Goal: Task Accomplishment & Management: Manage account settings

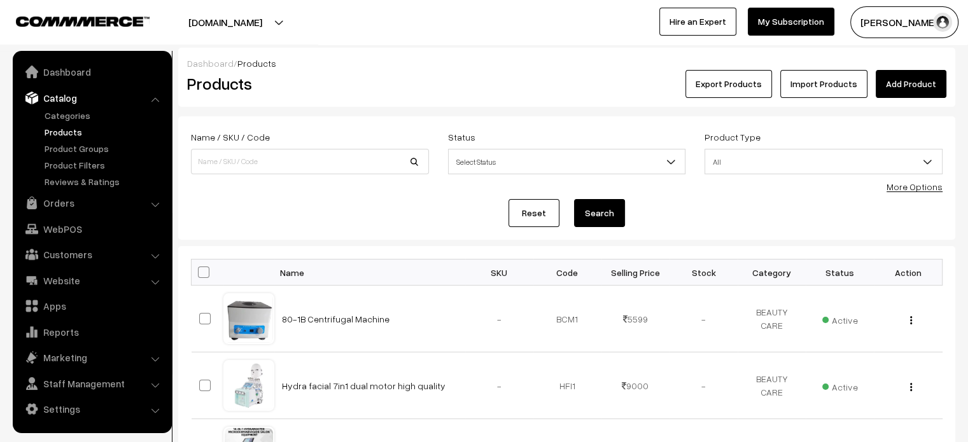
click at [73, 129] on link "Products" at bounding box center [104, 131] width 126 height 13
click at [308, 154] on input at bounding box center [310, 161] width 238 height 25
paste input "Digital Microscope 1000x Wireless Endoscope – 8 LED Mini Camera for High-Precis…"
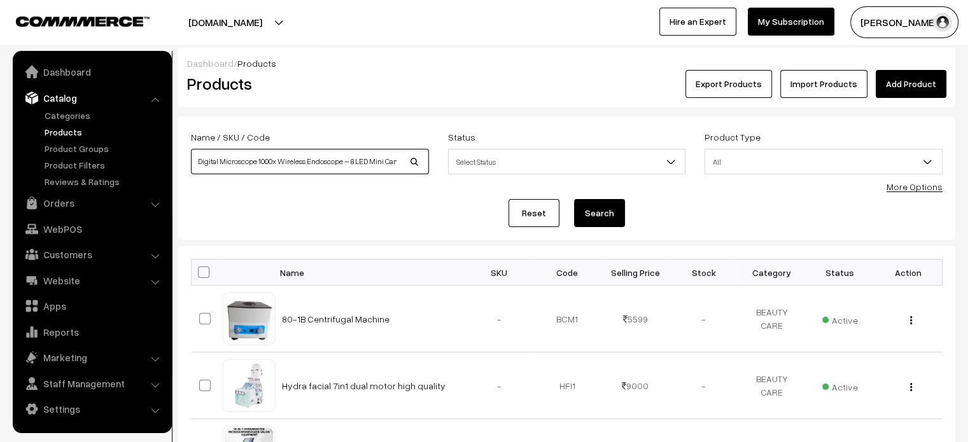
scroll to position [0, 118]
type input "Digital Microscope 1000x Wireless Endoscope – 8 LED Mini Camera for High-Precis…"
click at [601, 220] on button "Search" at bounding box center [599, 213] width 51 height 28
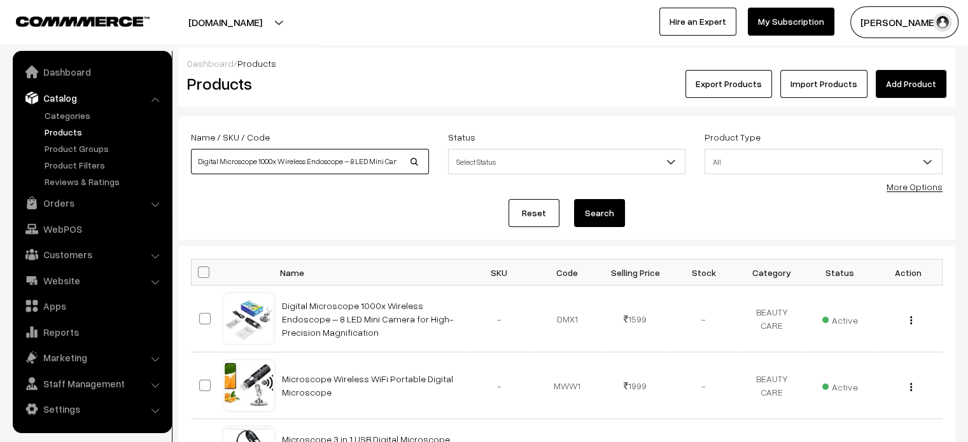
click at [360, 170] on input "Digital Microscope 1000x Wireless Endoscope – 8 LED Mini Camera for High-Precis…" at bounding box center [310, 161] width 238 height 25
click at [611, 202] on button "Search" at bounding box center [599, 213] width 51 height 28
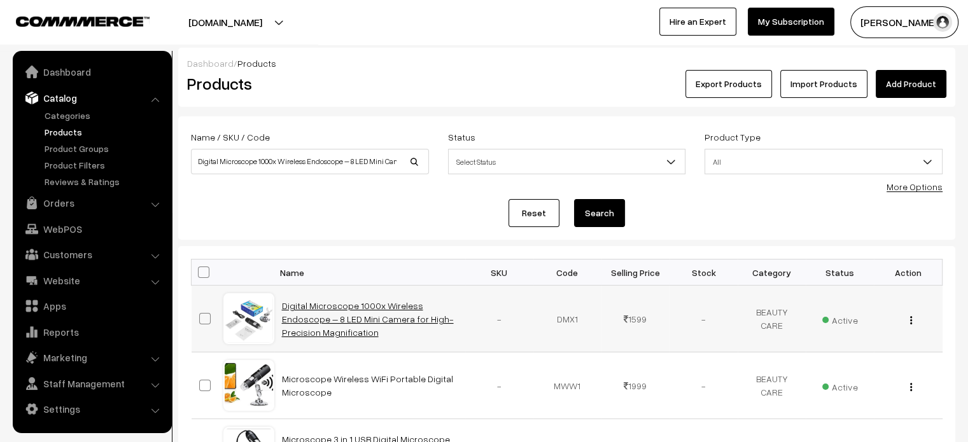
click at [312, 312] on link "Digital Microscope 1000x Wireless Endoscope – 8 LED Mini Camera for High-Precis…" at bounding box center [368, 319] width 172 height 38
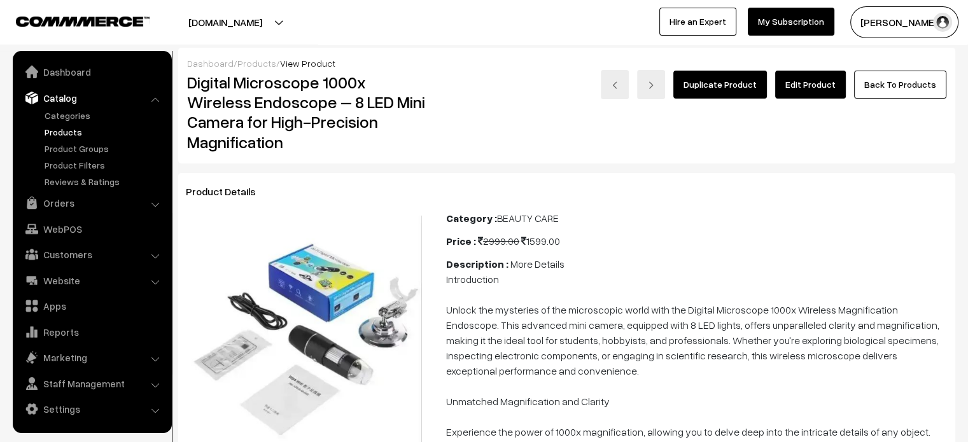
click at [820, 86] on link "Edit Product" at bounding box center [810, 85] width 71 height 28
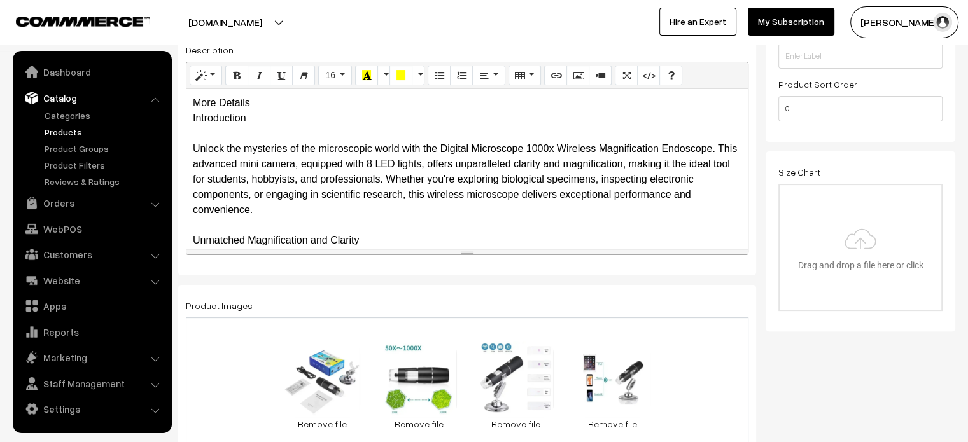
scroll to position [311, 0]
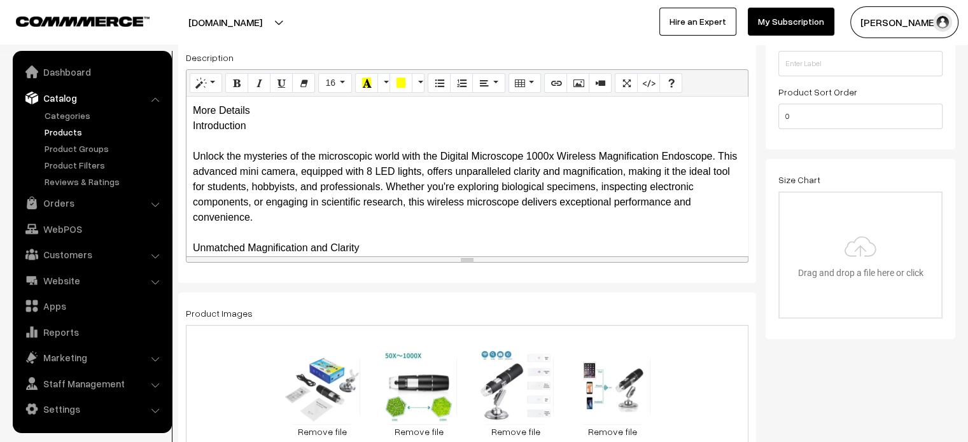
drag, startPoint x: 719, startPoint y: 258, endPoint x: 728, endPoint y: 472, distance: 214.6
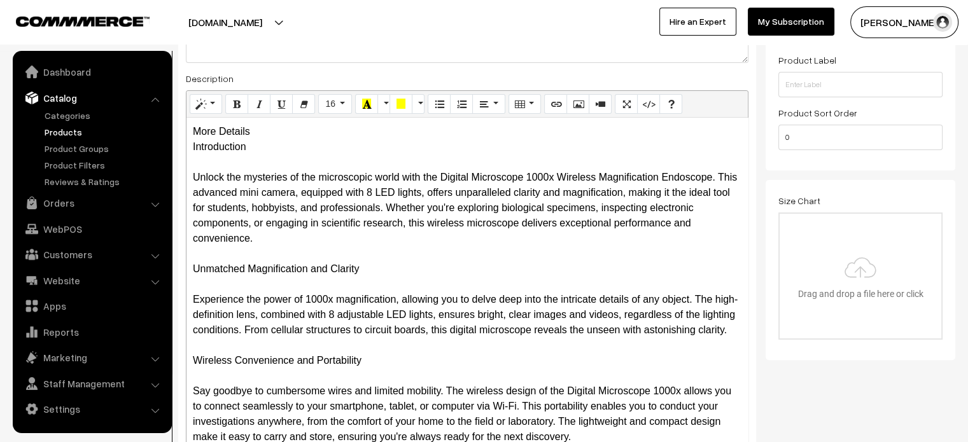
scroll to position [288, 0]
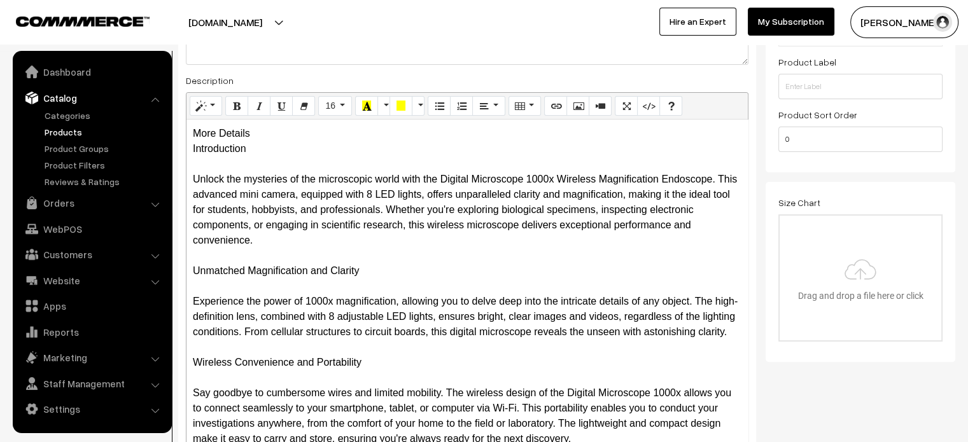
click at [242, 131] on div "More Details Introduction Unlock the mysteries of the microscopic world with th…" at bounding box center [466, 306] width 561 height 373
click at [261, 131] on div "More Details Introduction Unlock the mysteries of the microscopic world with th…" at bounding box center [466, 306] width 561 height 373
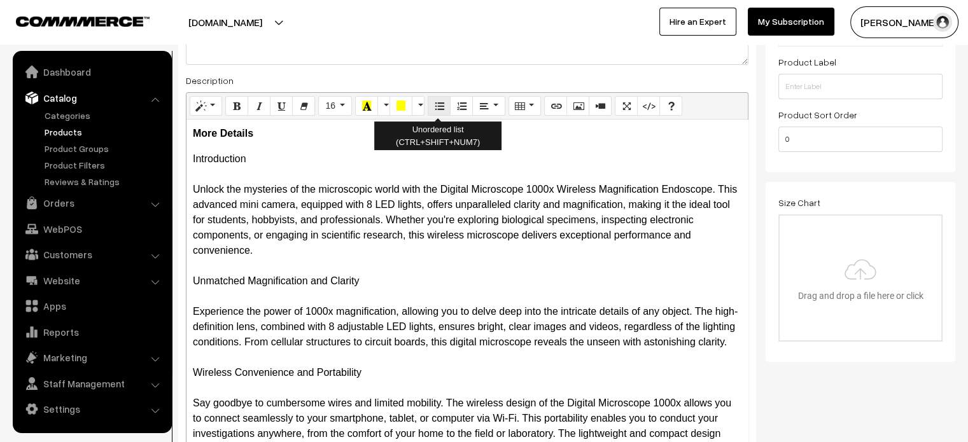
click at [440, 106] on icon "Unordered list (CTRL+SHIFT+NUM7)" at bounding box center [439, 106] width 9 height 10
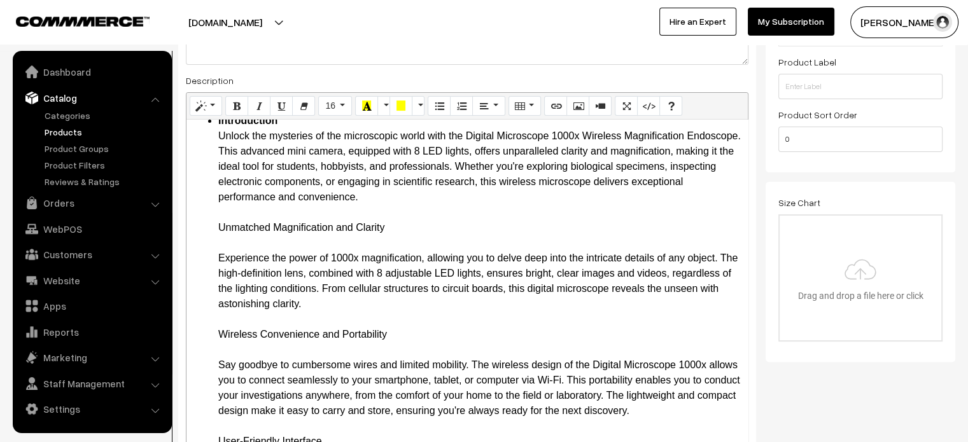
scroll to position [45, 0]
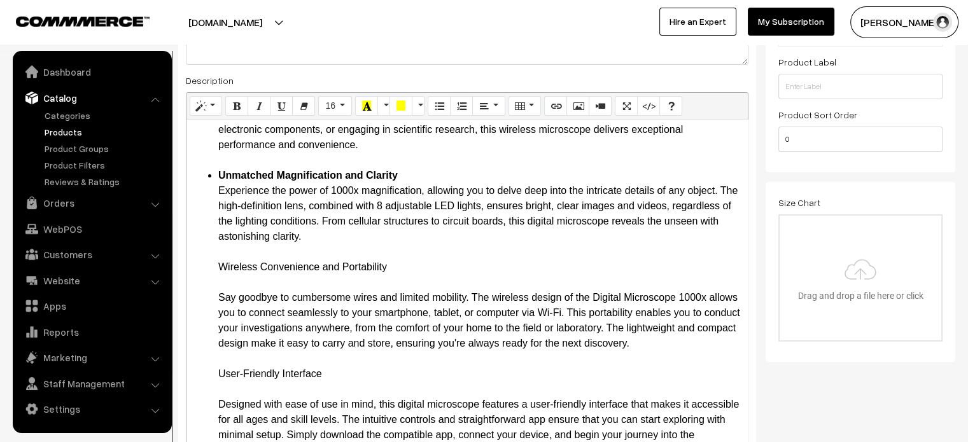
scroll to position [91, 0]
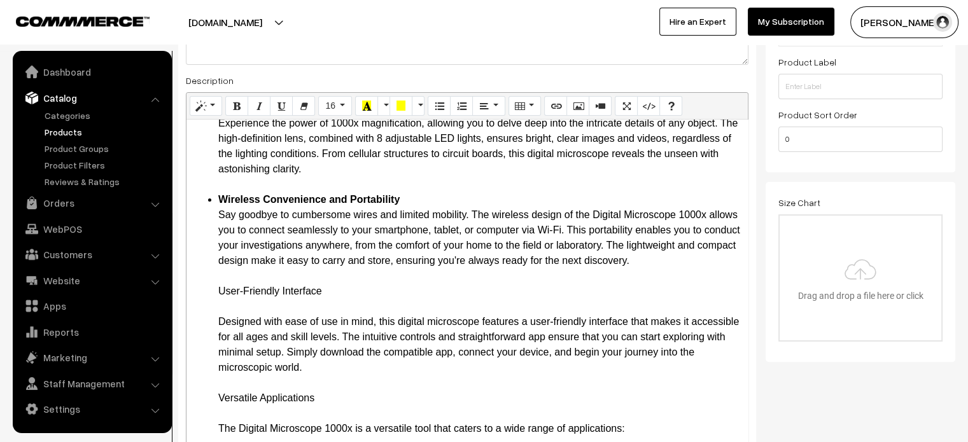
scroll to position [163, 0]
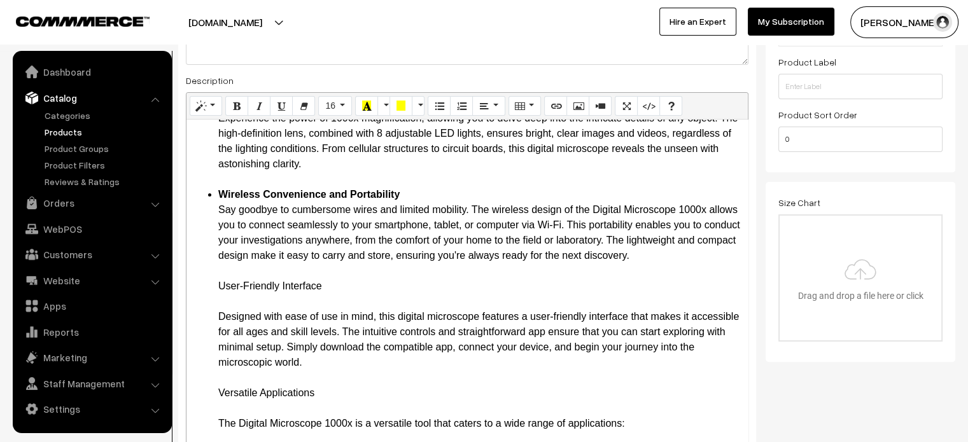
click at [219, 282] on b "User-Friendly Interface" at bounding box center [273, 286] width 111 height 11
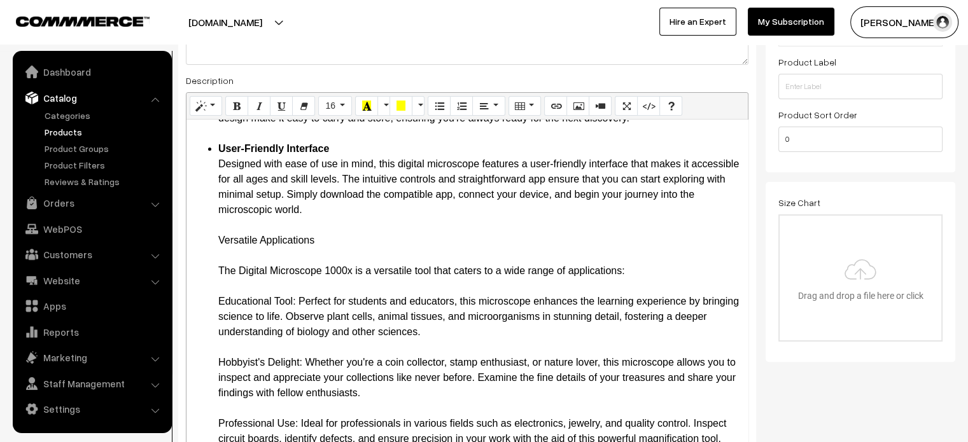
scroll to position [302, 0]
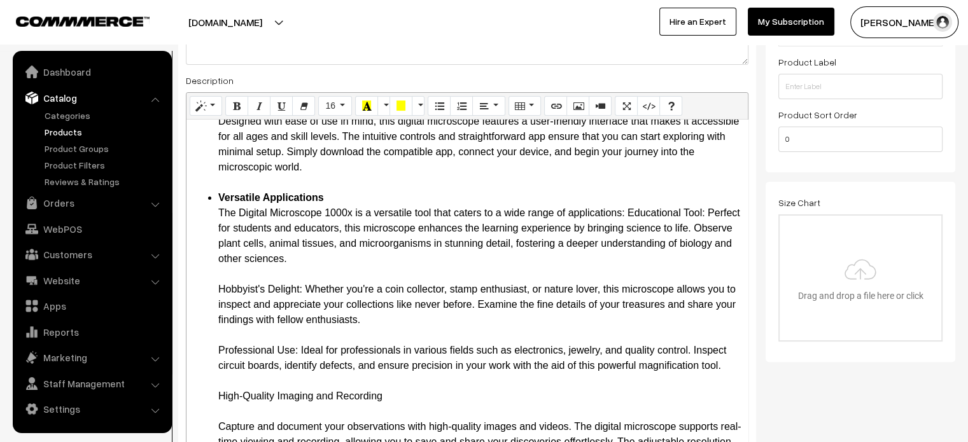
scroll to position [358, 0]
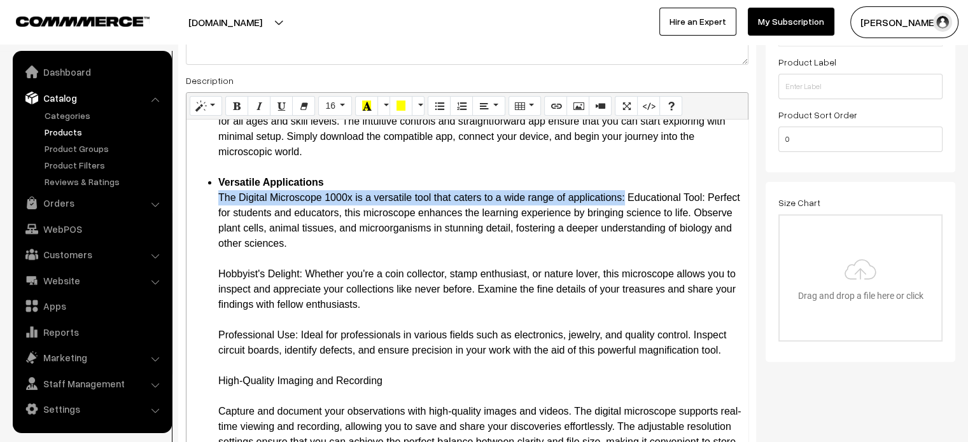
drag, startPoint x: 214, startPoint y: 197, endPoint x: 624, endPoint y: 200, distance: 409.2
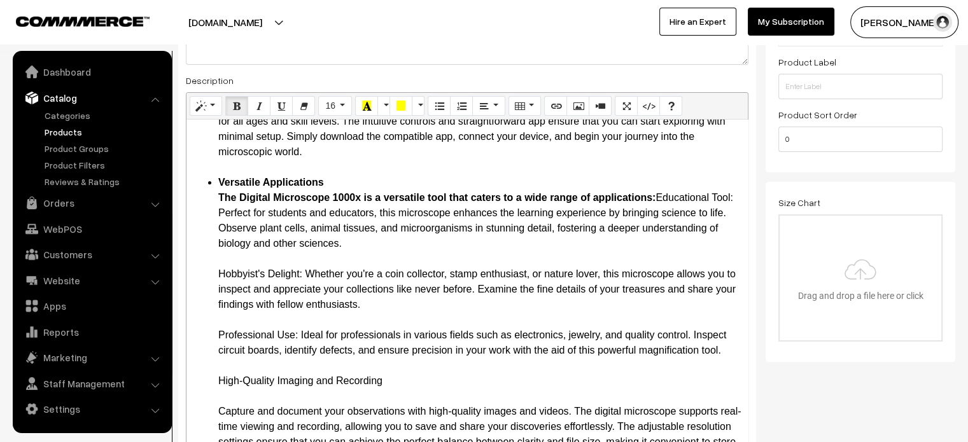
drag, startPoint x: 213, startPoint y: 274, endPoint x: 304, endPoint y: 277, distance: 91.0
drag, startPoint x: 215, startPoint y: 332, endPoint x: 298, endPoint y: 335, distance: 82.8
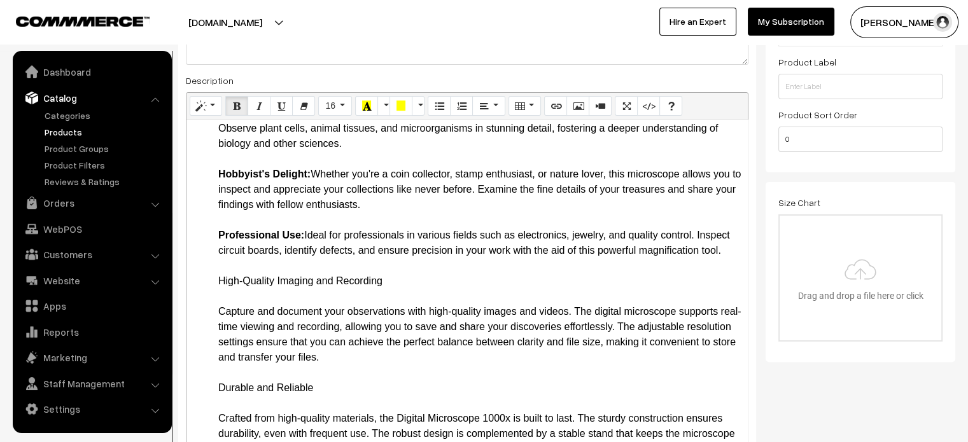
scroll to position [463, 0]
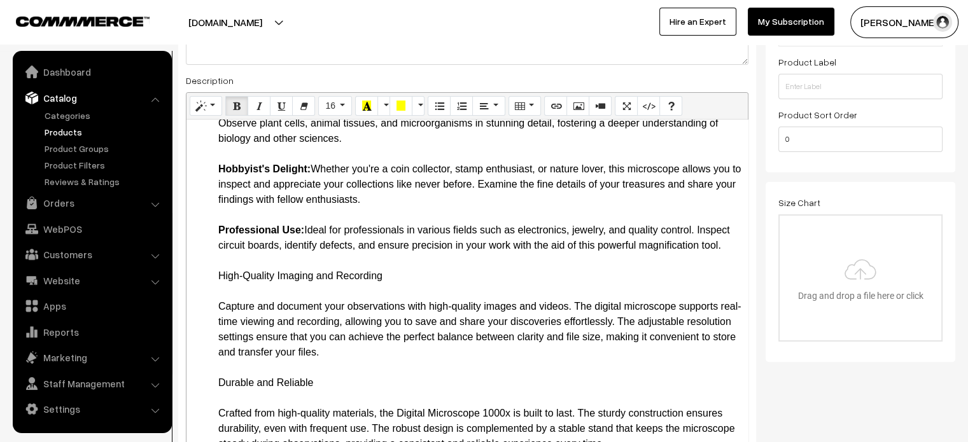
click at [216, 292] on ul "Introduction Unlock the mysteries of the microscopic world with the Digital Mic…" at bounding box center [467, 421] width 549 height 1466
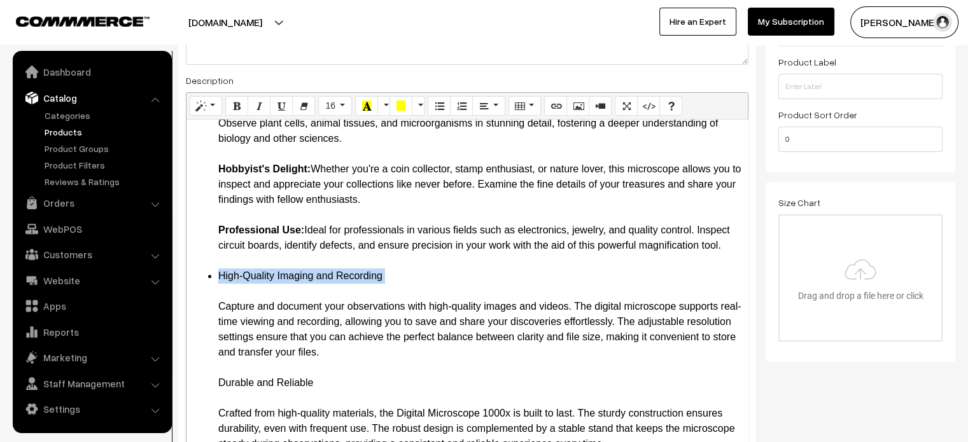
click at [216, 292] on ul "Introduction Unlock the mysteries of the microscopic world with the Digital Mic…" at bounding box center [467, 421] width 549 height 1466
click at [211, 303] on ul "Introduction Unlock the mysteries of the microscopic world with the Digital Mic…" at bounding box center [467, 421] width 549 height 1466
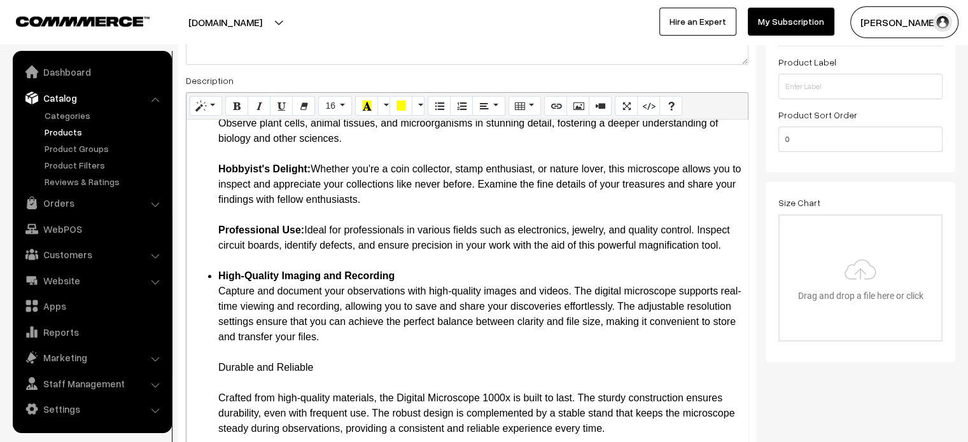
click at [207, 383] on ul "Introduction Unlock the mysteries of the microscopic world with the Digital Mic…" at bounding box center [467, 413] width 549 height 1451
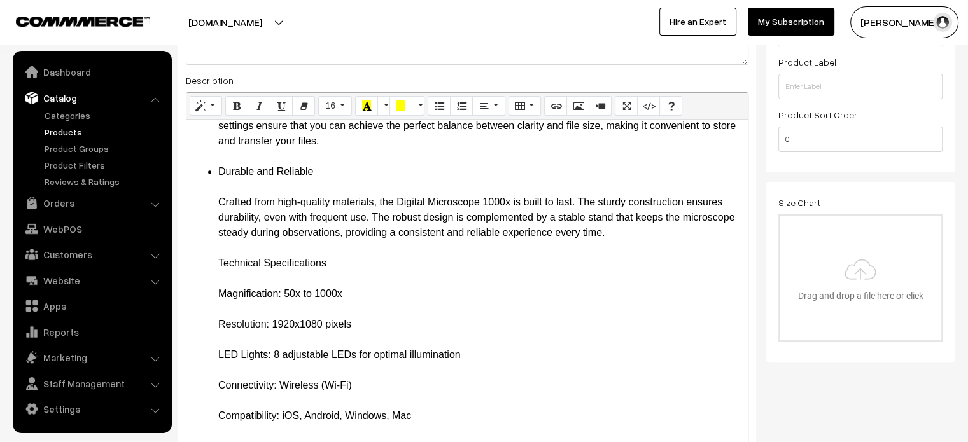
scroll to position [661, 0]
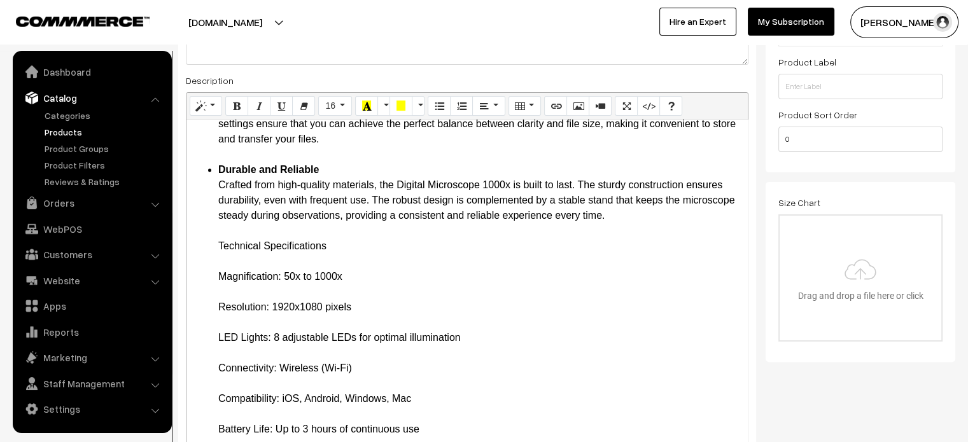
click at [206, 259] on ul "Introduction Unlock the mysteries of the microscopic world with the Digital Mic…" at bounding box center [467, 208] width 549 height 1436
click at [211, 298] on ul "Introduction Unlock the mysteries of the microscopic world with the Digital Mic…" at bounding box center [467, 208] width 549 height 1436
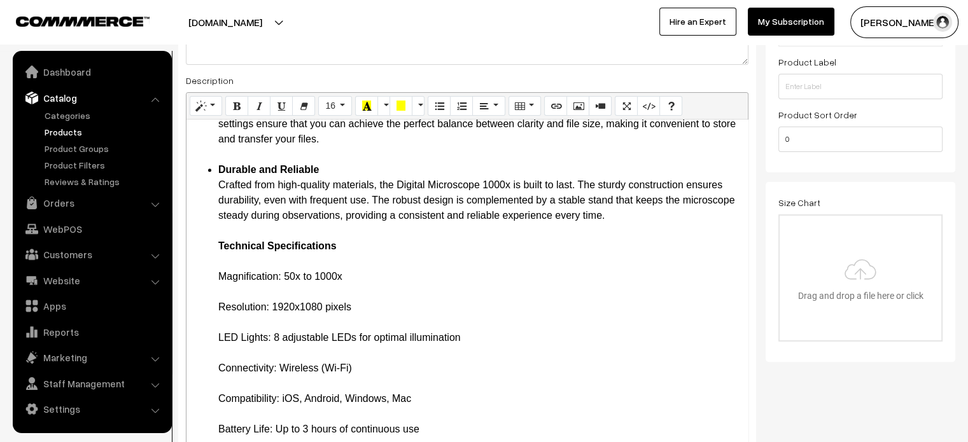
click at [211, 258] on ul "Introduction Unlock the mysteries of the microscopic world with the Digital Mic…" at bounding box center [467, 208] width 549 height 1436
drag, startPoint x: 220, startPoint y: 318, endPoint x: 221, endPoint y: 300, distance: 17.9
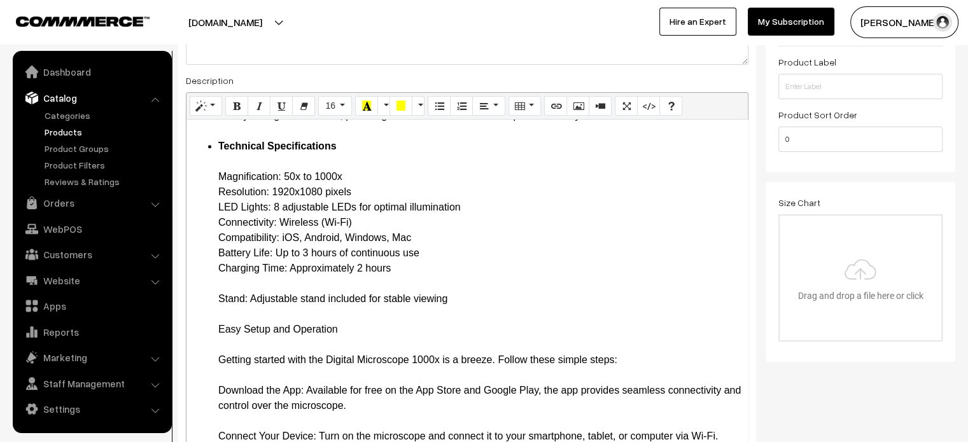
scroll to position [768, 0]
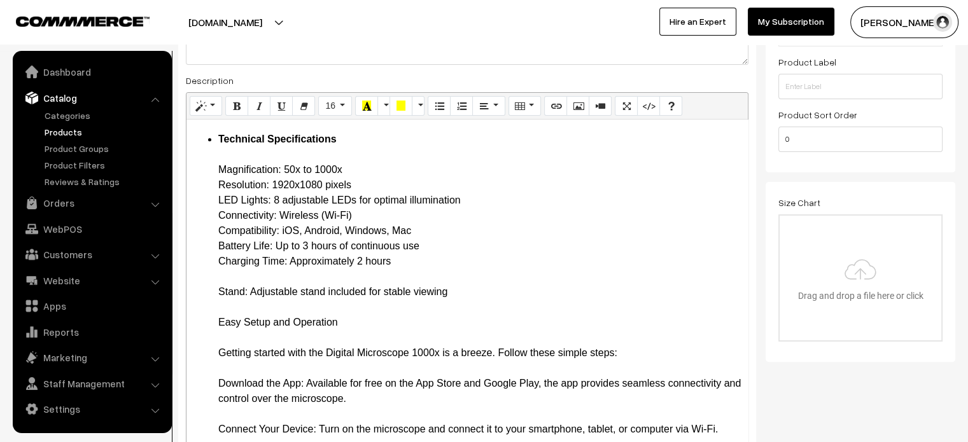
click at [215, 292] on ul "Introduction Unlock the mysteries of the microscopic world with the Digital Mic…" at bounding box center [467, 55] width 549 height 1344
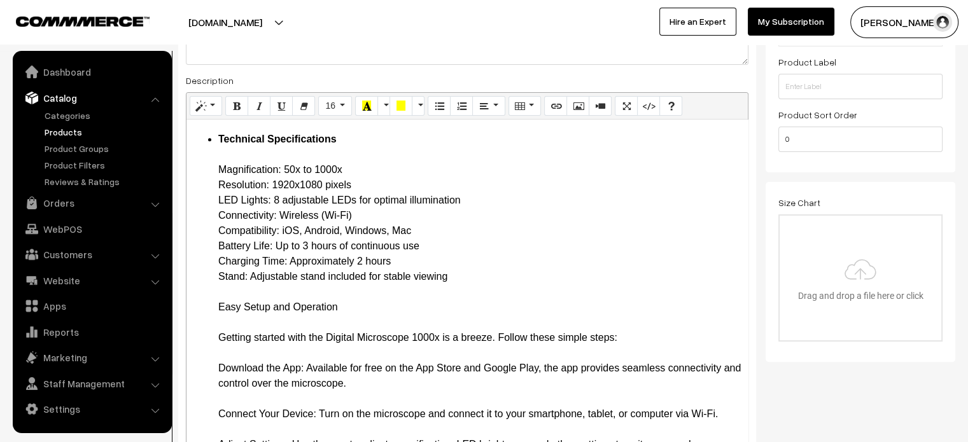
click at [213, 328] on ul "Introduction Unlock the mysteries of the microscopic world with the Digital Mic…" at bounding box center [467, 47] width 549 height 1329
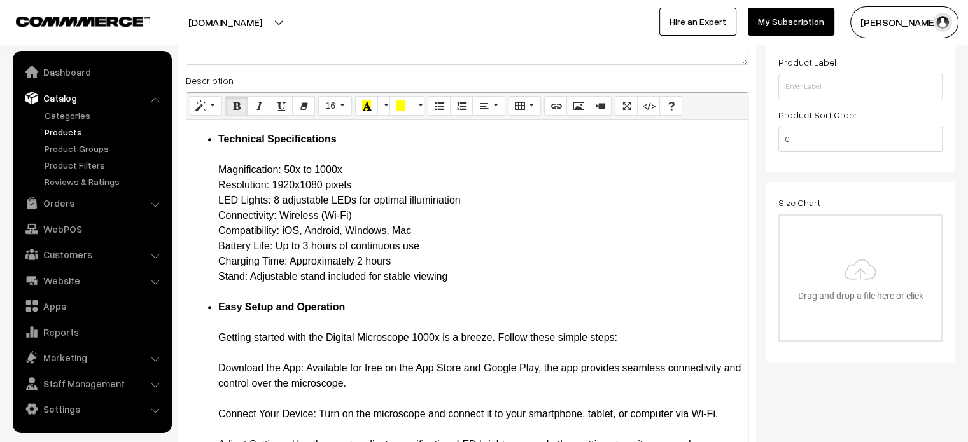
click at [194, 355] on ul "Introduction Unlock the mysteries of the microscopic world with the Digital Mic…" at bounding box center [467, 47] width 549 height 1329
click at [216, 339] on ul "Introduction Unlock the mysteries of the microscopic world with the Digital Mic…" at bounding box center [467, 47] width 549 height 1329
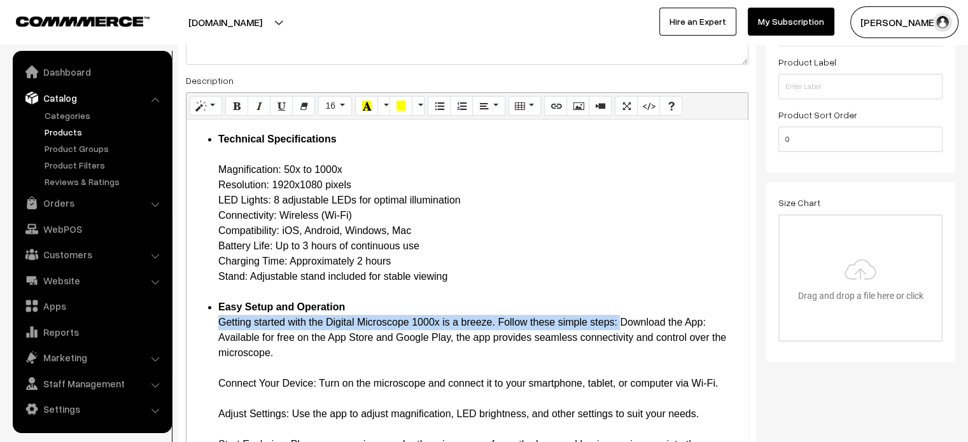
drag, startPoint x: 619, startPoint y: 335, endPoint x: 218, endPoint y: 338, distance: 400.3
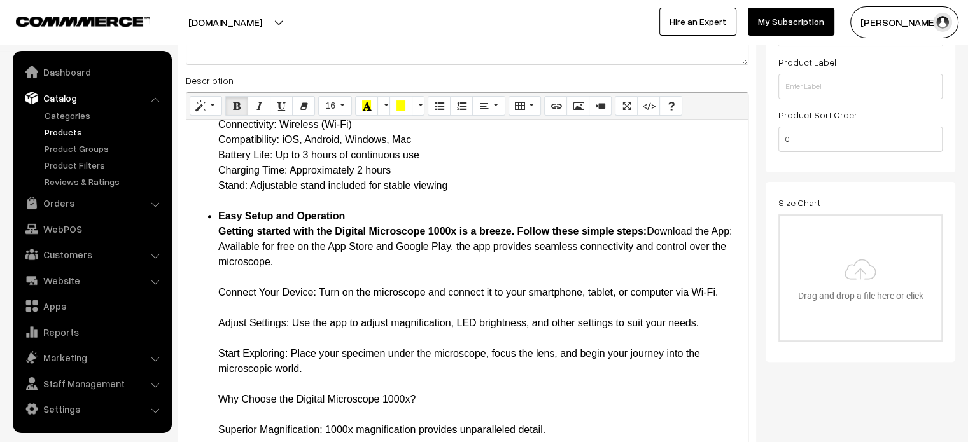
scroll to position [878, 0]
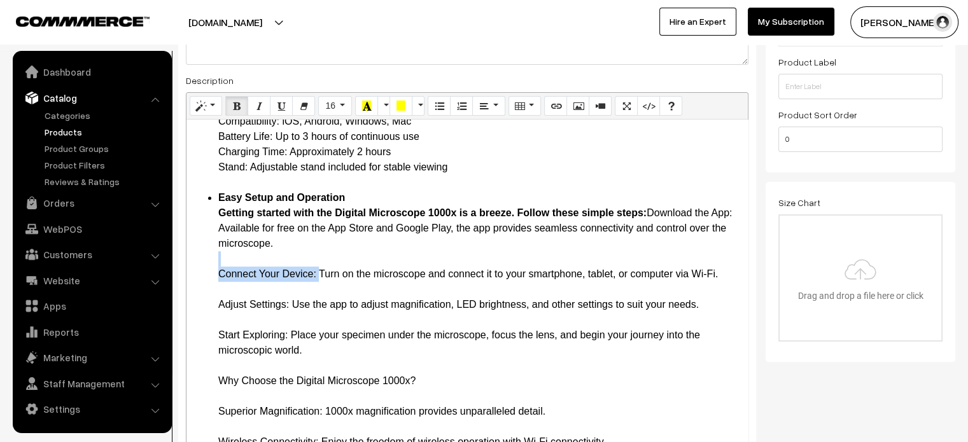
drag, startPoint x: 216, startPoint y: 280, endPoint x: 317, endPoint y: 292, distance: 101.3
click at [287, 317] on li "Easy Setup and Operation Getting started with the Digital Microscope 1000x is a…" at bounding box center [479, 381] width 523 height 382
drag, startPoint x: 218, startPoint y: 321, endPoint x: 290, endPoint y: 318, distance: 72.0
click at [290, 318] on li "Easy Setup and Operation Getting started with the Digital Microscope 1000x is a…" at bounding box center [479, 381] width 523 height 382
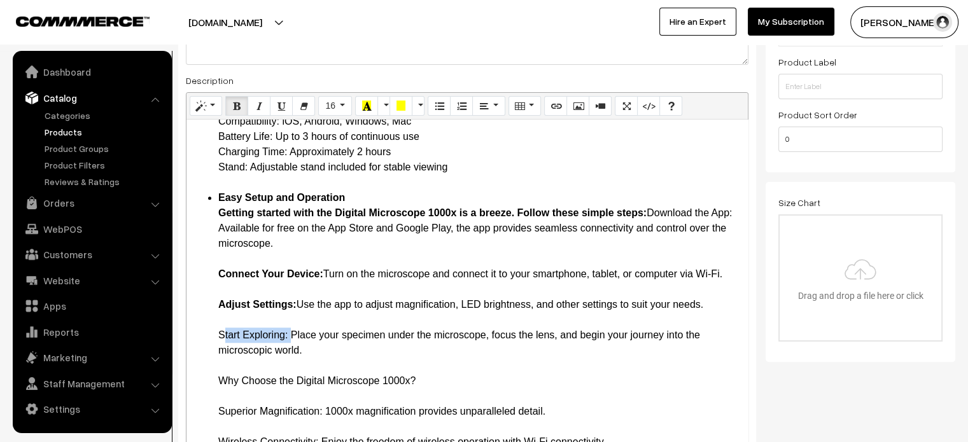
drag, startPoint x: 215, startPoint y: 348, endPoint x: 288, endPoint y: 347, distance: 72.5
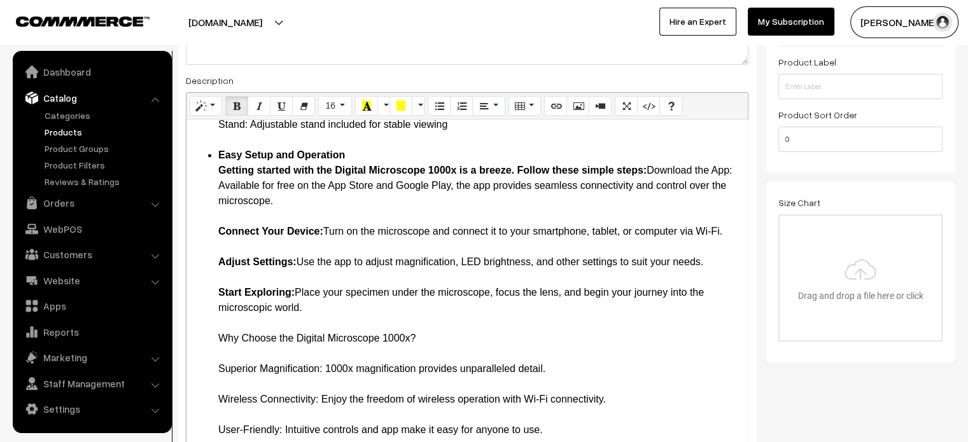
scroll to position [925, 0]
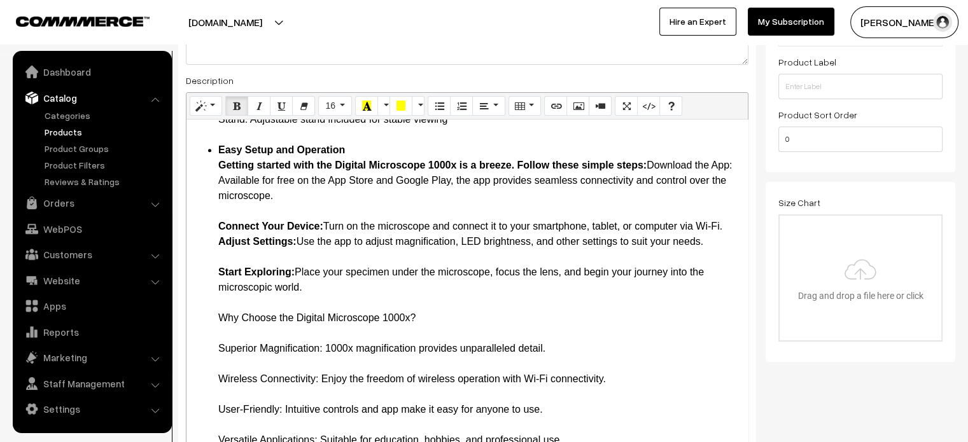
click at [218, 228] on li "Easy Setup and Operation Getting started with the Digital Microscope 1000x is a…" at bounding box center [479, 326] width 523 height 367
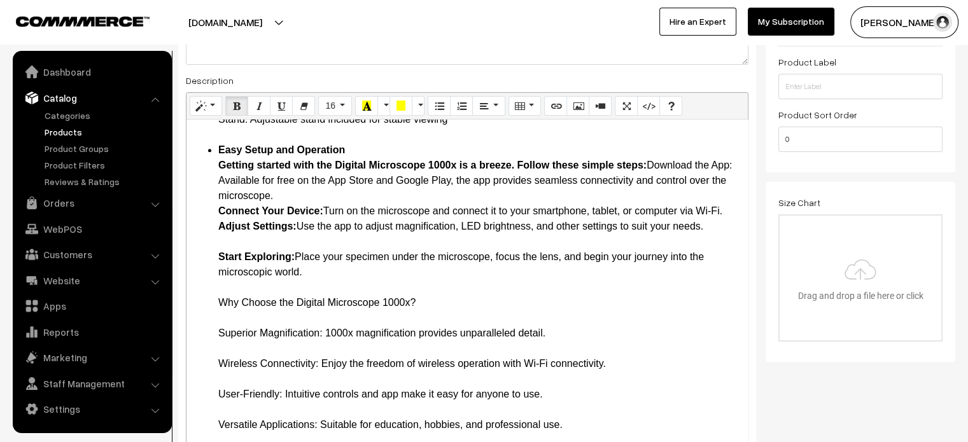
click at [219, 254] on li "Easy Setup and Operation Getting started with the Digital Microscope 1000x is a…" at bounding box center [479, 318] width 523 height 351
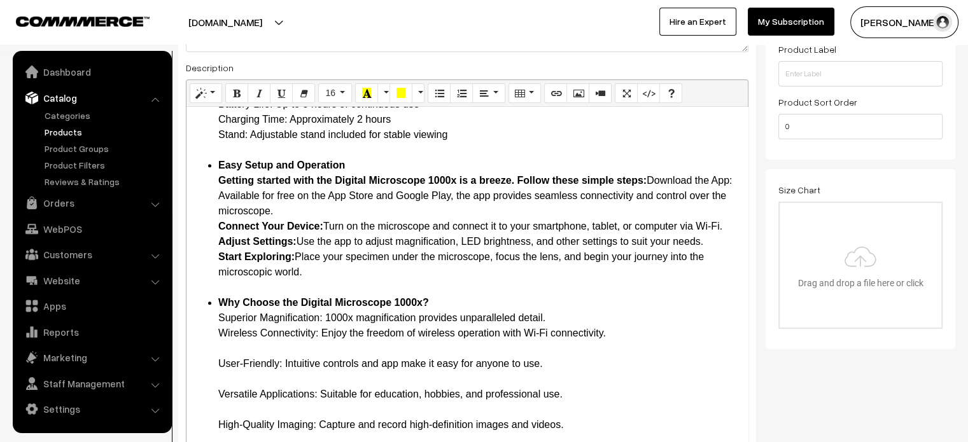
click at [219, 343] on li "Why Choose the Digital Microscope 1000x? Superior Magnification: 1000x magnific…" at bounding box center [479, 379] width 523 height 168
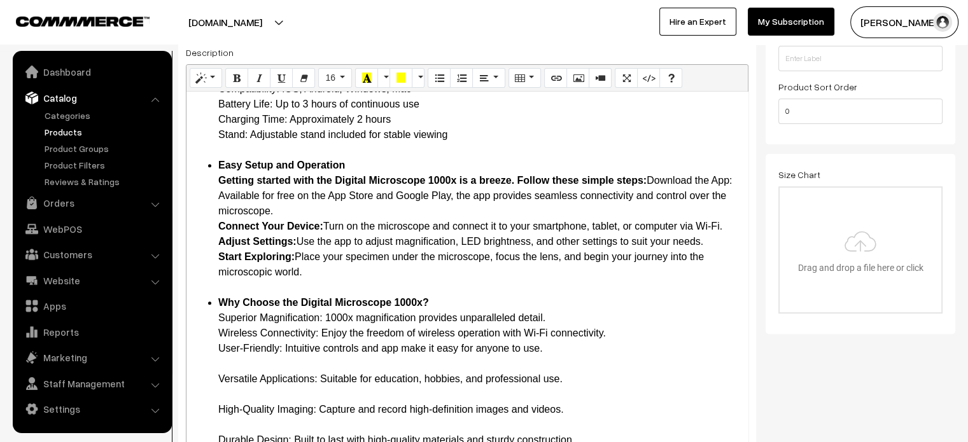
click at [225, 361] on li "Why Choose the Digital Microscope 1000x? Superior Magnification: 1000x magnific…" at bounding box center [479, 371] width 523 height 153
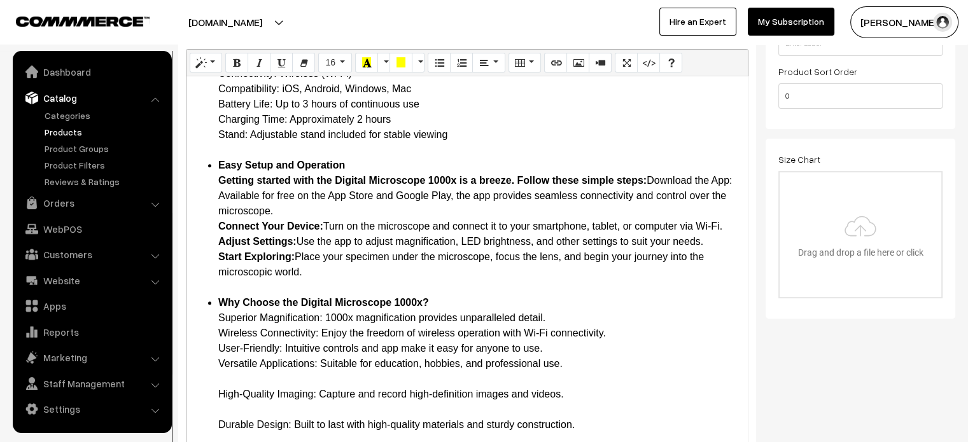
click at [224, 379] on li "Why Choose the Digital Microscope 1000x? Superior Magnification: 1000x magnific…" at bounding box center [479, 363] width 523 height 137
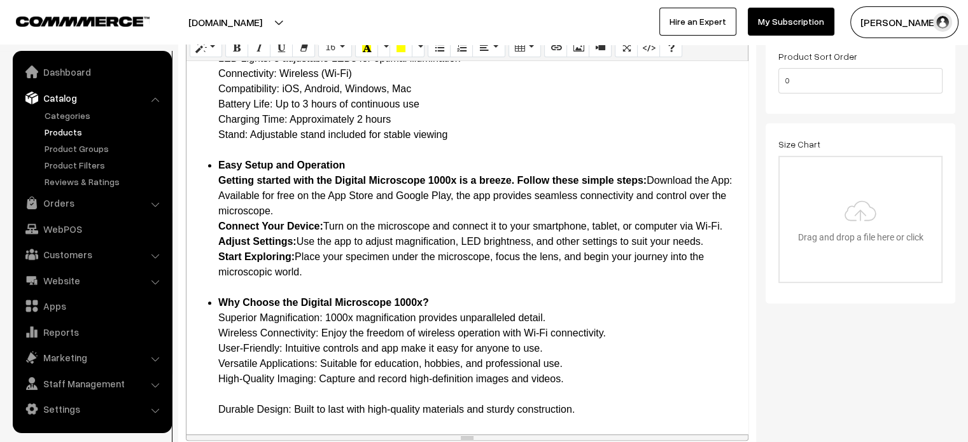
scroll to position [866, 0]
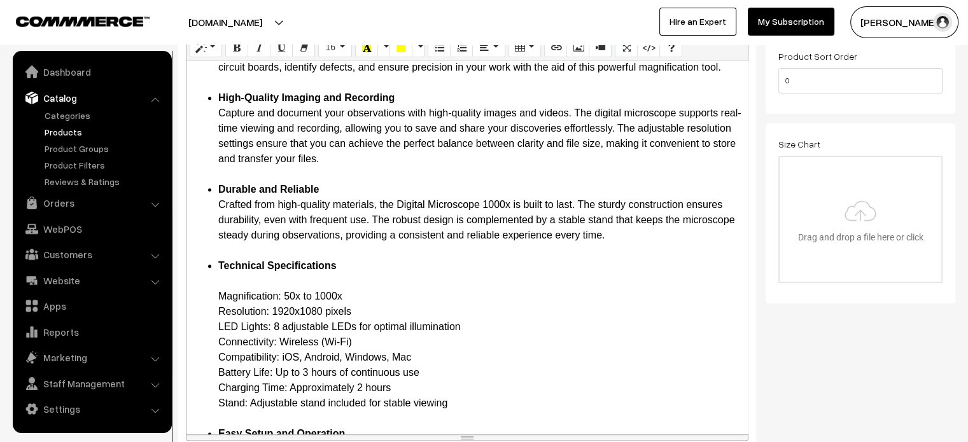
scroll to position [589, 0]
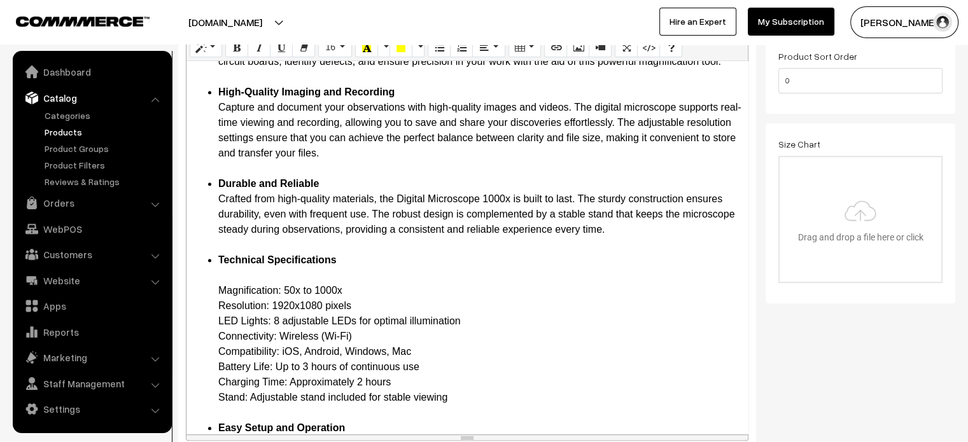
click at [224, 286] on li "Technical Specifications Magnification: 50x to 1000x Resolution: 1920x1080 pixe…" at bounding box center [479, 337] width 523 height 168
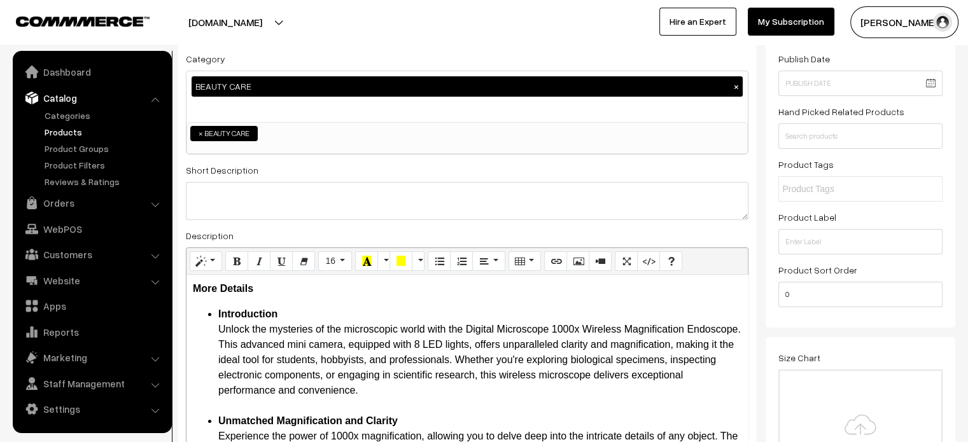
scroll to position [132, 0]
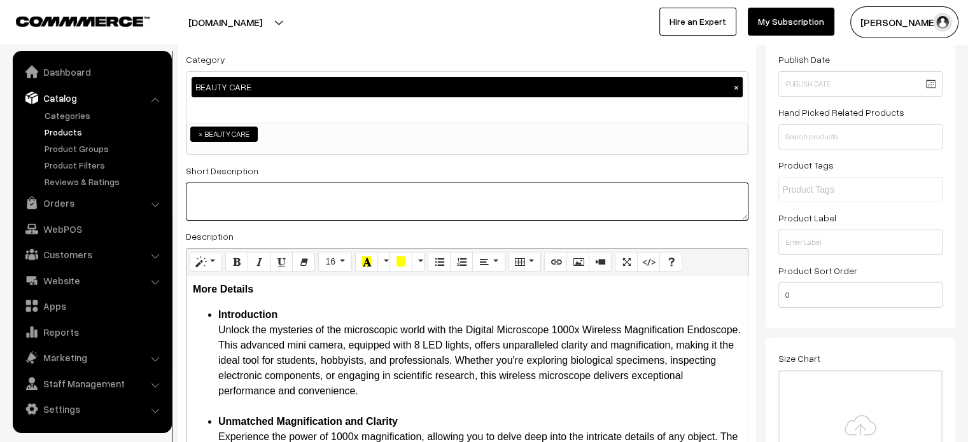
click at [444, 198] on textarea at bounding box center [467, 202] width 563 height 38
paste textarea "The Digital Microscope 1000x Wireless Magnification Endoscope with 8 LED lights…"
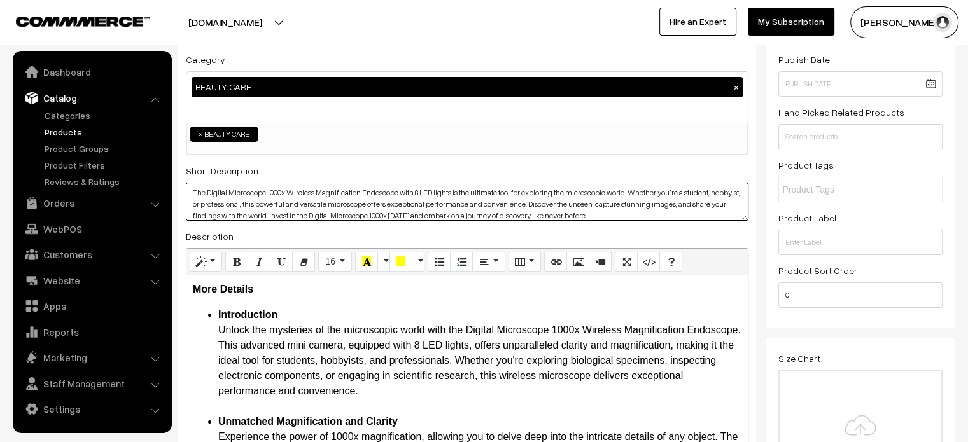
scroll to position [0, 0]
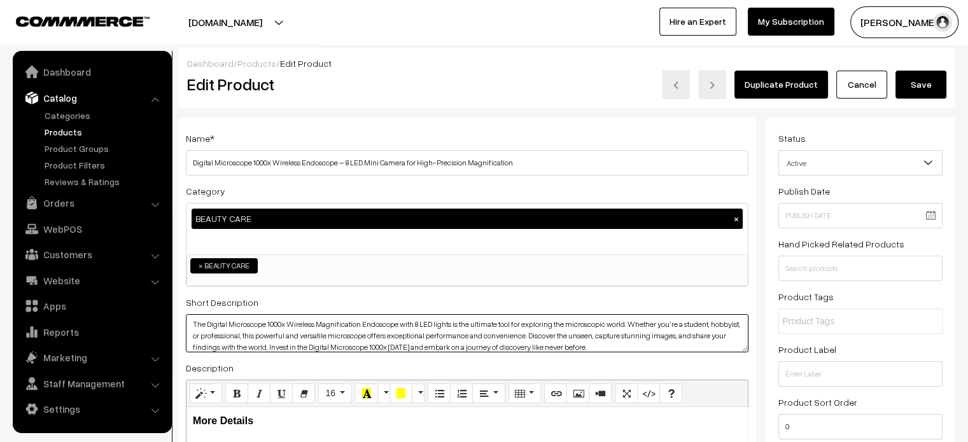
type textarea "The Digital Microscope 1000x Wireless Magnification Endoscope with 8 LED lights…"
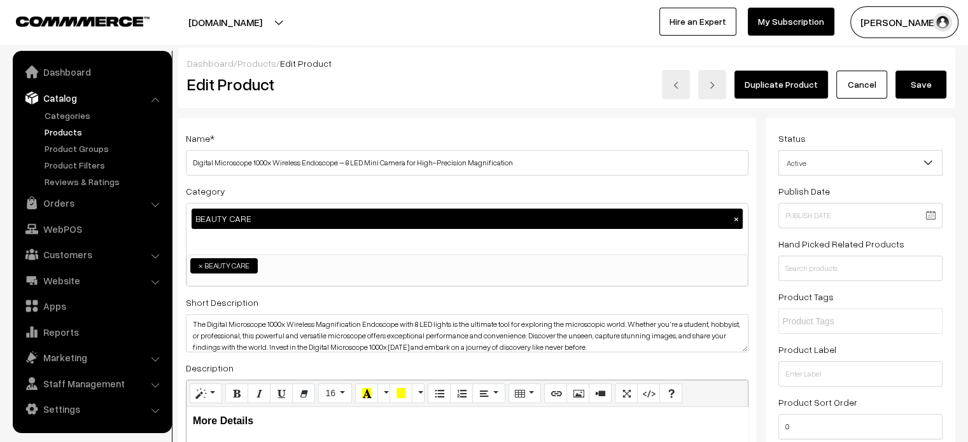
click at [911, 83] on button "Save" at bounding box center [920, 85] width 51 height 28
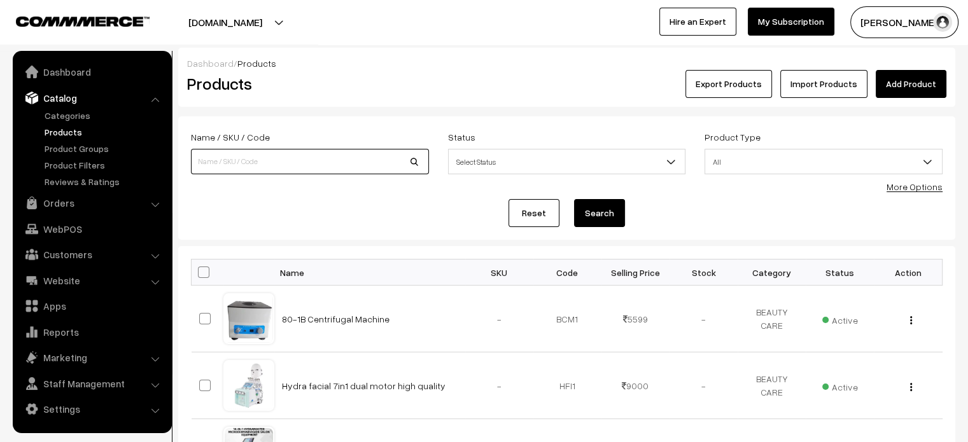
paste input "Derma Suction Skin Cleaner & [PERSON_NAME] Extractor Remover Device for Men and…"
click at [316, 165] on input at bounding box center [310, 161] width 238 height 25
type input "Derma Suction Skin Cleaner & [PERSON_NAME] Extractor Remover Device for Men and…"
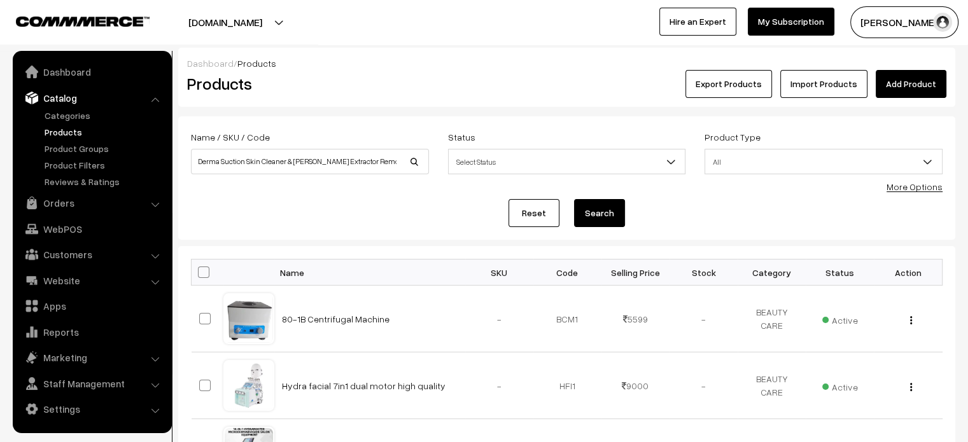
click at [607, 220] on button "Search" at bounding box center [599, 213] width 51 height 28
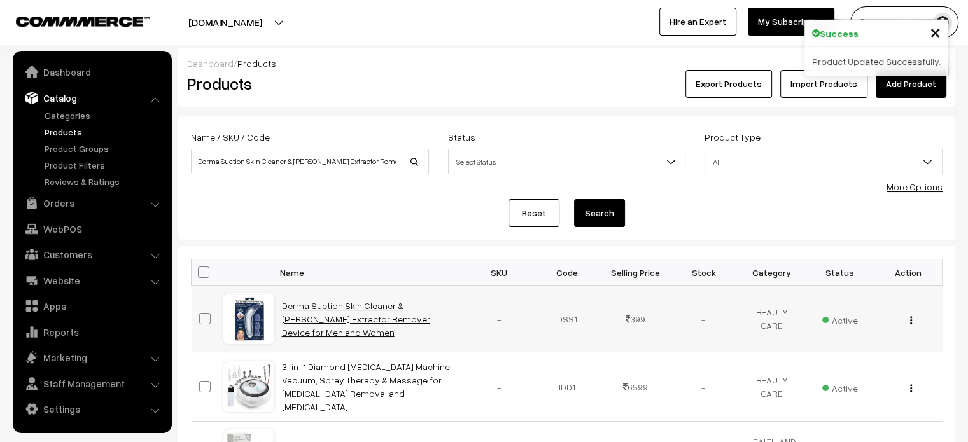
click at [335, 321] on link "Derma Suction Skin Cleaner & [PERSON_NAME] Extractor Remover Device for Men and…" at bounding box center [356, 319] width 148 height 38
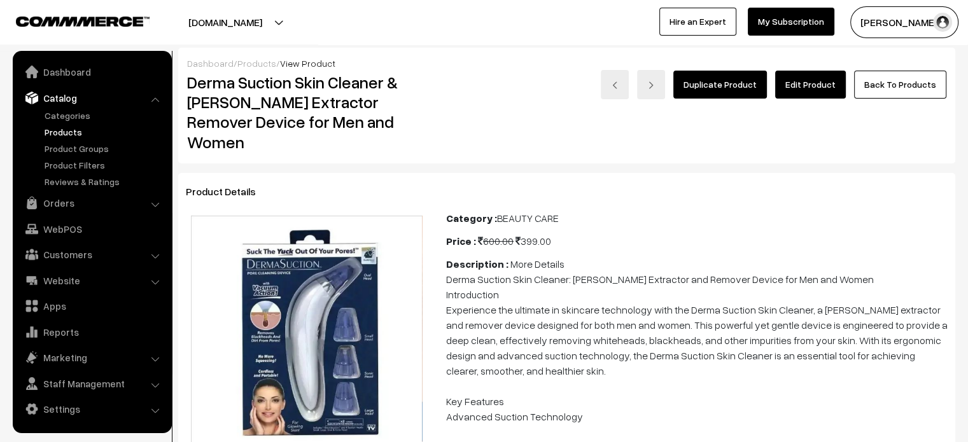
click at [822, 74] on link "Edit Product" at bounding box center [810, 85] width 71 height 28
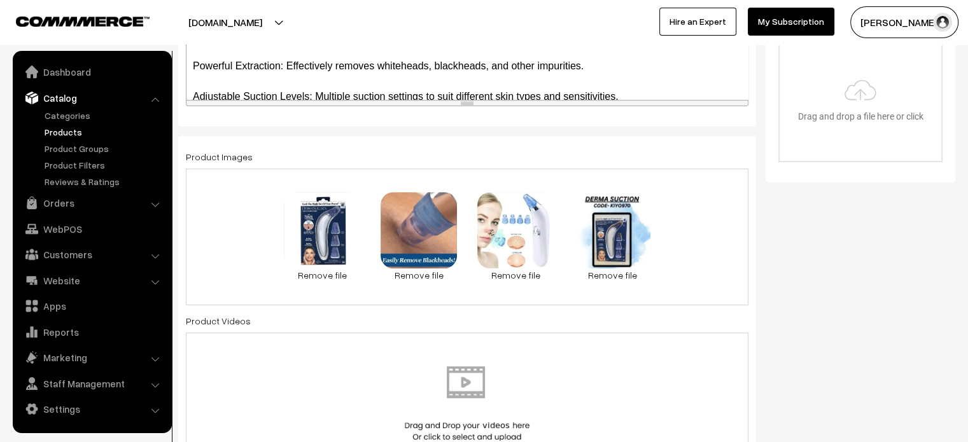
scroll to position [471, 0]
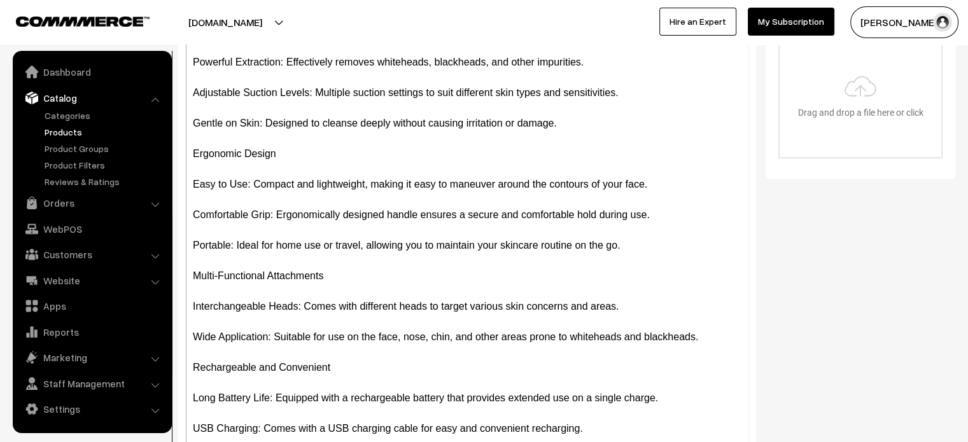
drag, startPoint x: 704, startPoint y: 101, endPoint x: 783, endPoint y: 472, distance: 379.4
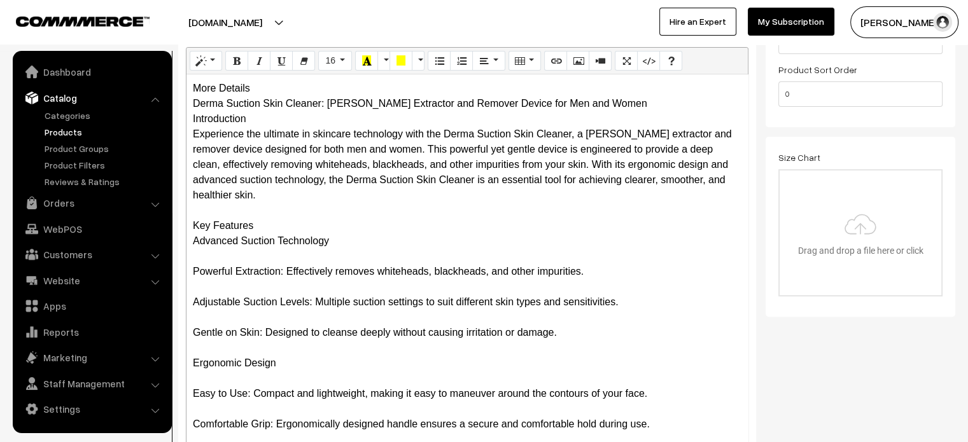
scroll to position [331, 0]
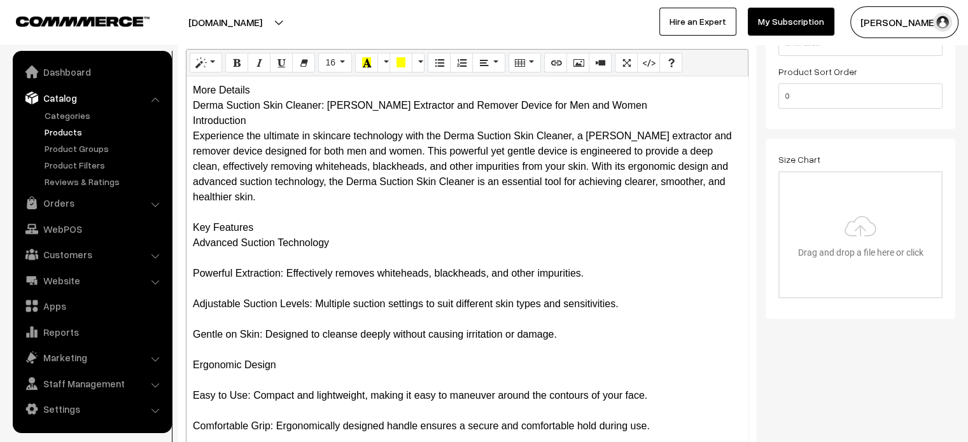
click at [255, 83] on div "More Details Derma Suction Skin Cleaner: Whitehead Extractor and Remover Device…" at bounding box center [466, 342] width 561 height 533
click at [283, 92] on div "More Details Derma Suction Skin Cleaner: Whitehead Extractor and Remover Device…" at bounding box center [466, 342] width 561 height 533
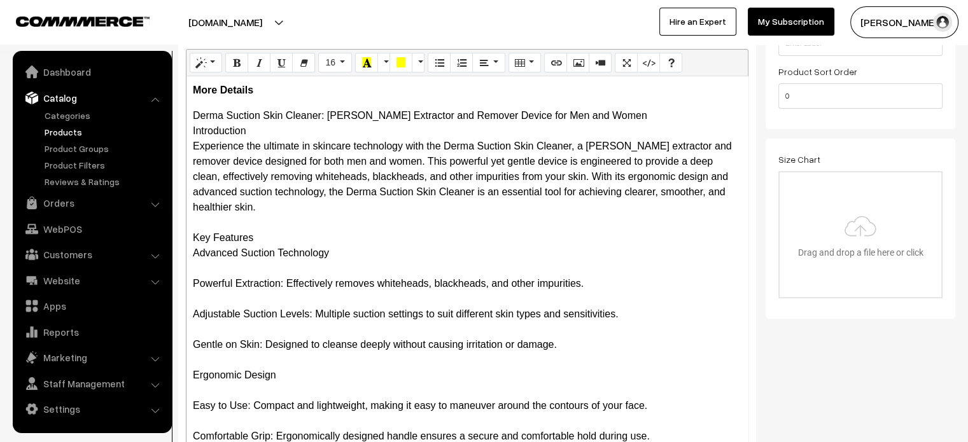
click at [639, 107] on div "More Details Derma Suction Skin Cleaner: Whitehead Extractor and Remover Device…" at bounding box center [466, 342] width 561 height 533
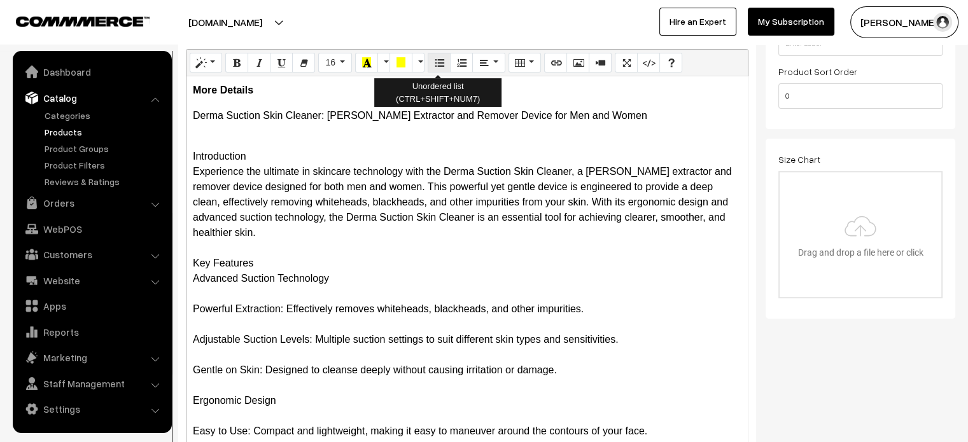
click at [435, 63] on icon "Unordered list (CTRL+SHIFT+NUM7)" at bounding box center [439, 62] width 9 height 10
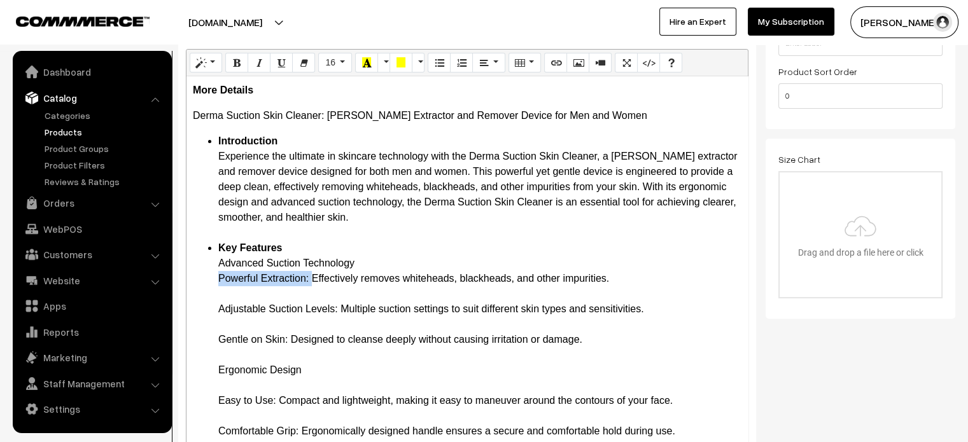
drag, startPoint x: 216, startPoint y: 282, endPoint x: 311, endPoint y: 274, distance: 95.1
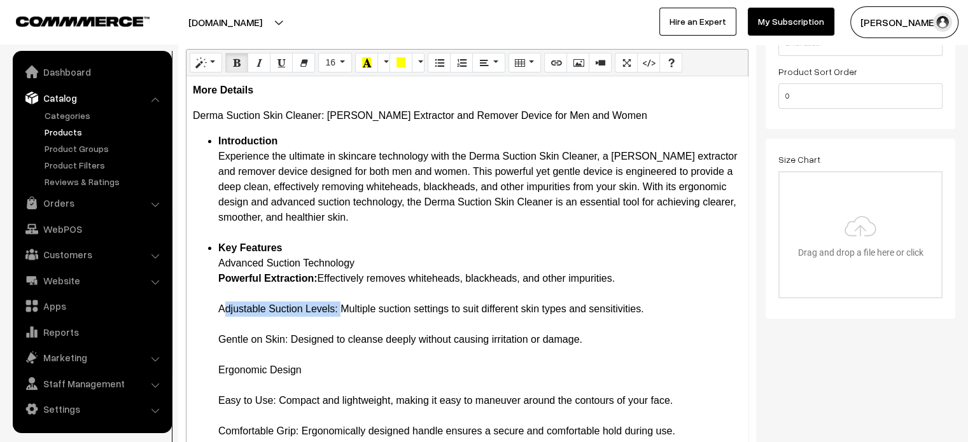
drag, startPoint x: 213, startPoint y: 309, endPoint x: 338, endPoint y: 307, distance: 124.7
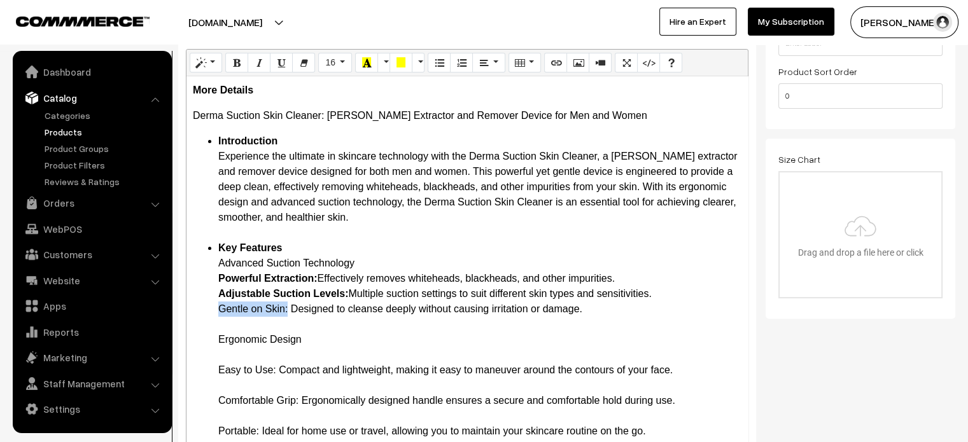
drag, startPoint x: 221, startPoint y: 304, endPoint x: 288, endPoint y: 310, distance: 67.1
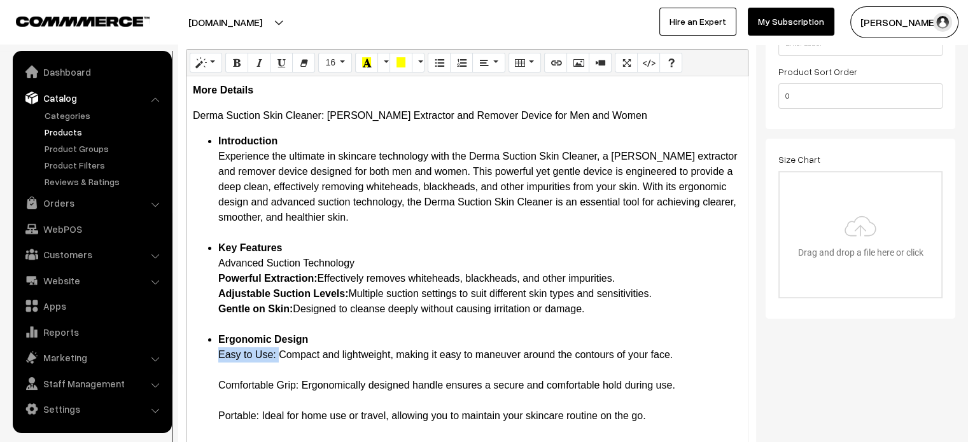
drag, startPoint x: 217, startPoint y: 358, endPoint x: 277, endPoint y: 353, distance: 60.7
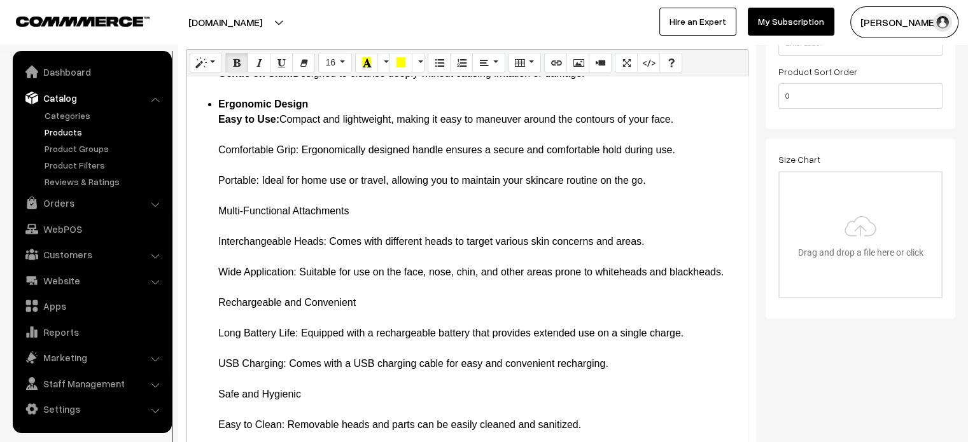
scroll to position [238, 0]
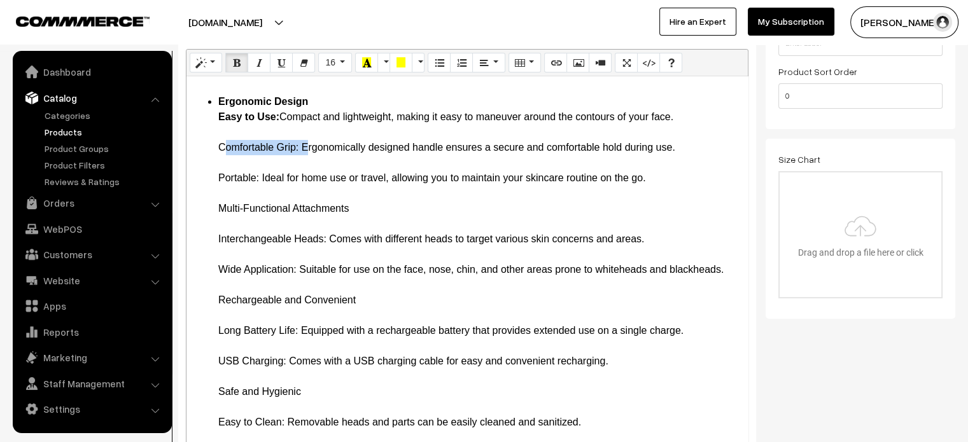
drag, startPoint x: 215, startPoint y: 150, endPoint x: 301, endPoint y: 147, distance: 85.9
drag, startPoint x: 214, startPoint y: 174, endPoint x: 261, endPoint y: 178, distance: 47.2
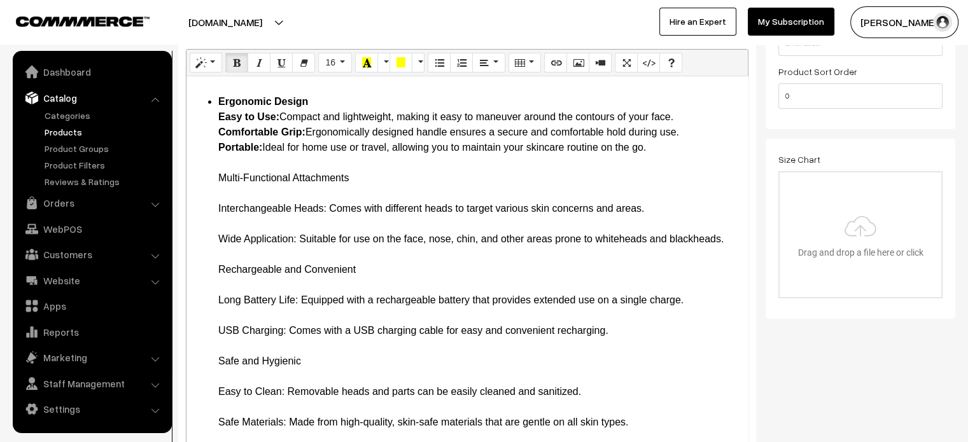
drag, startPoint x: 218, startPoint y: 209, endPoint x: 328, endPoint y: 209, distance: 110.7
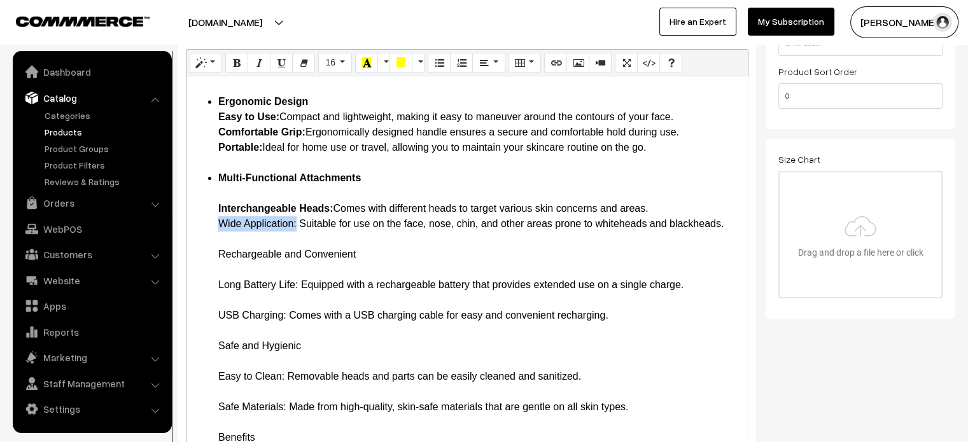
drag, startPoint x: 218, startPoint y: 221, endPoint x: 295, endPoint y: 226, distance: 77.2
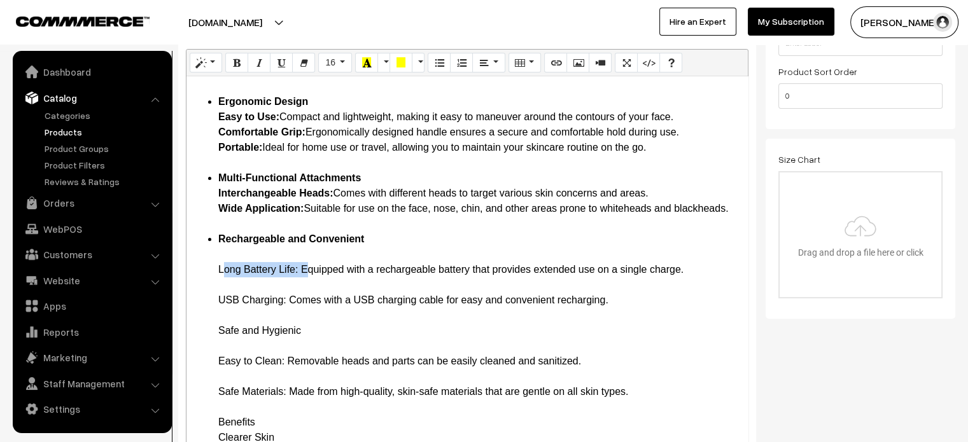
drag, startPoint x: 218, startPoint y: 270, endPoint x: 298, endPoint y: 276, distance: 80.4
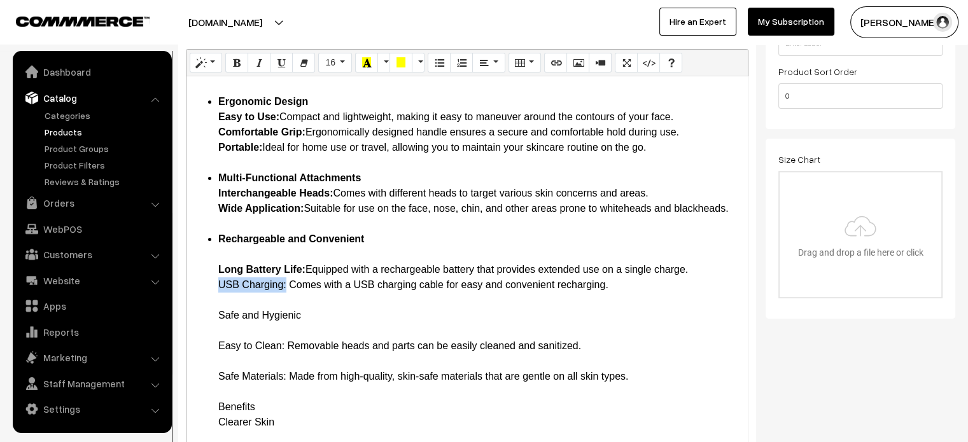
drag, startPoint x: 214, startPoint y: 279, endPoint x: 287, endPoint y: 289, distance: 73.8
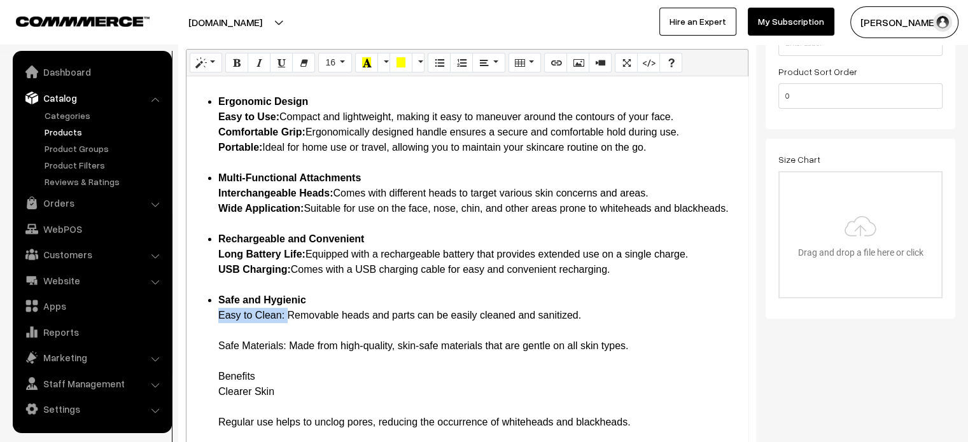
drag, startPoint x: 220, startPoint y: 316, endPoint x: 288, endPoint y: 320, distance: 67.6
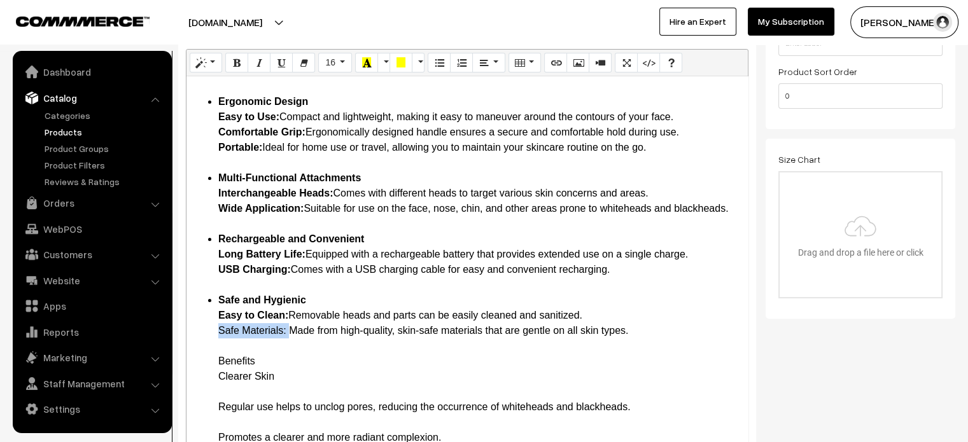
drag, startPoint x: 218, startPoint y: 330, endPoint x: 288, endPoint y: 335, distance: 70.8
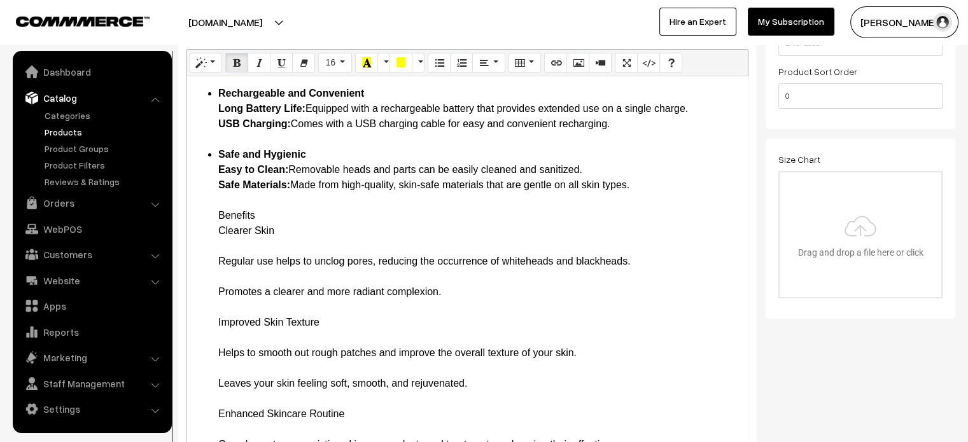
scroll to position [388, 0]
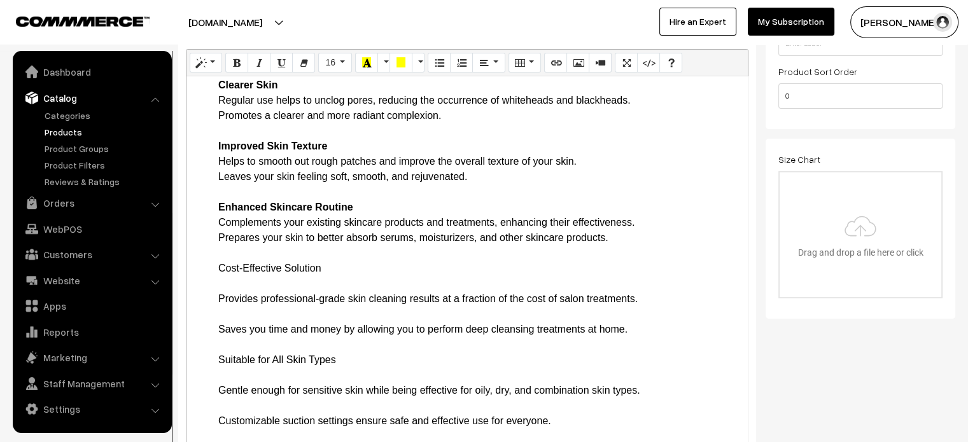
scroll to position [540, 0]
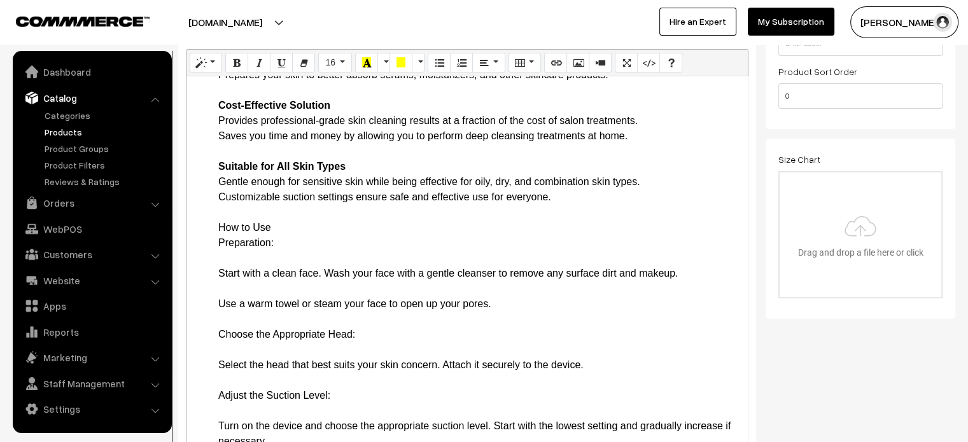
scroll to position [692, 0]
click at [220, 228] on li "Benefits Clearer Skin Regular use helps to unclog pores, reducing the occurrenc…" at bounding box center [479, 410] width 523 height 1023
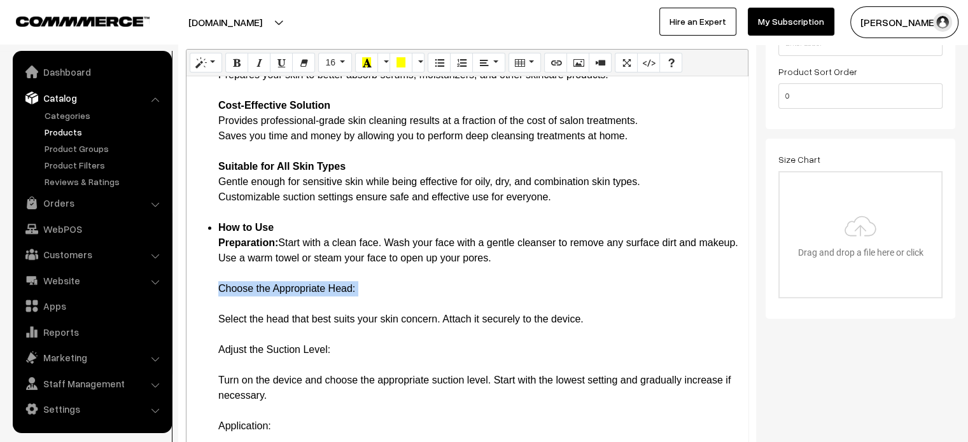
drag, startPoint x: 382, startPoint y: 316, endPoint x: 379, endPoint y: 302, distance: 14.2
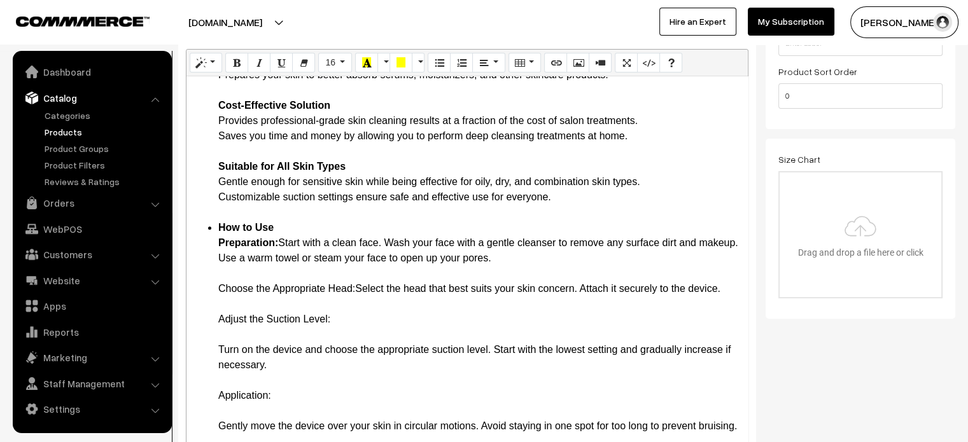
drag, startPoint x: 218, startPoint y: 302, endPoint x: 358, endPoint y: 307, distance: 139.5
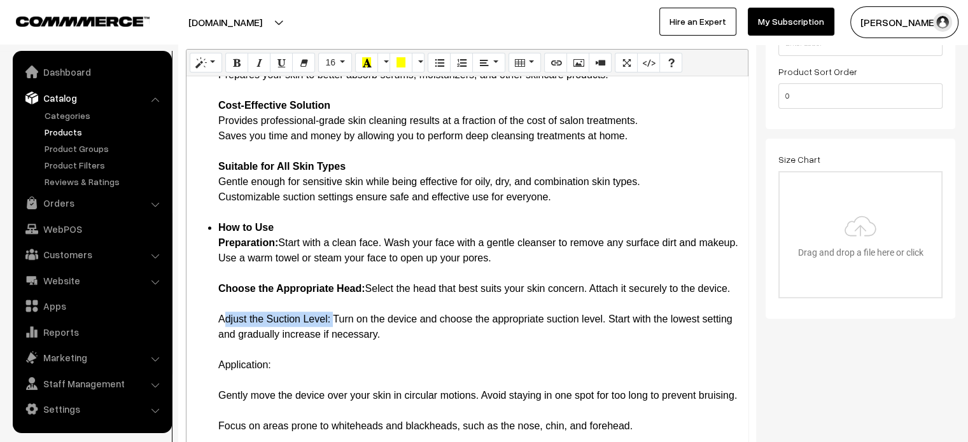
drag, startPoint x: 218, startPoint y: 347, endPoint x: 330, endPoint y: 350, distance: 112.7
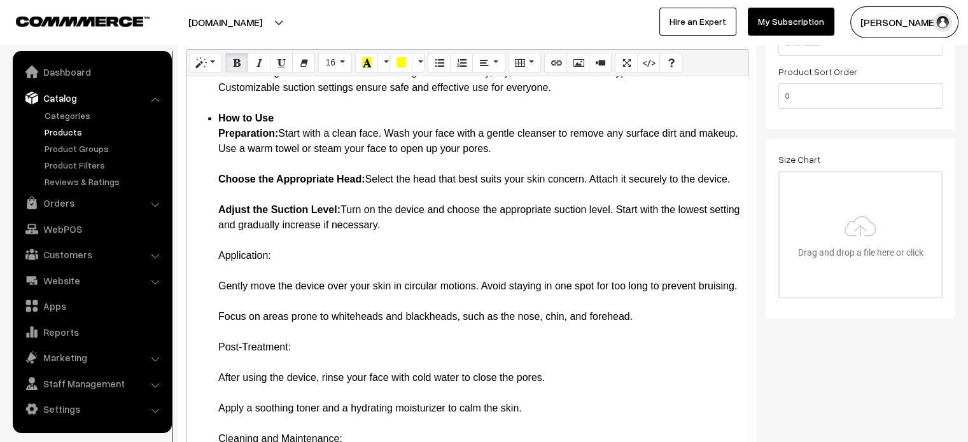
scroll to position [807, 0]
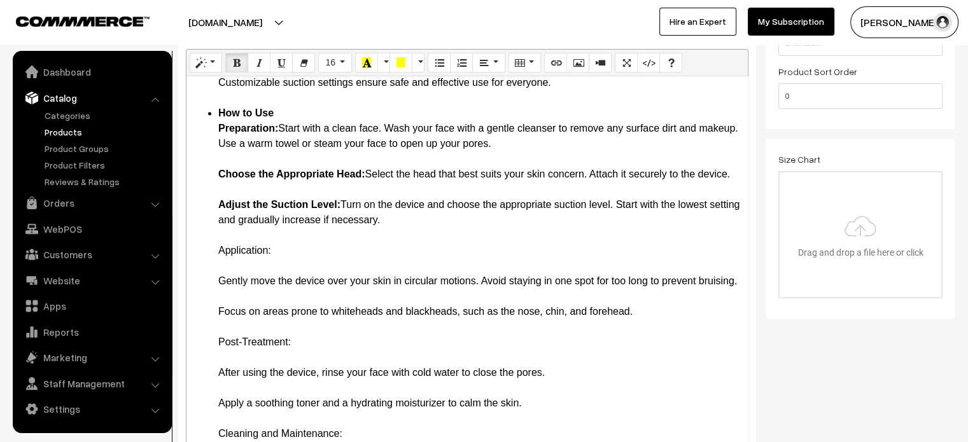
click at [293, 287] on li "How to Use Preparation: Start with a clean face. Wash your face with a gentle c…" at bounding box center [479, 404] width 523 height 596
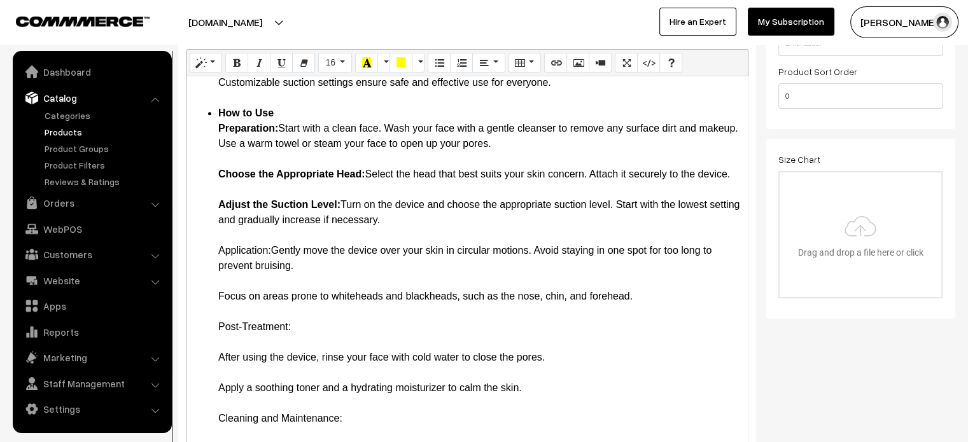
drag, startPoint x: 216, startPoint y: 276, endPoint x: 273, endPoint y: 279, distance: 57.4
click at [273, 279] on ul "Introduction Experience the ultimate in skincare technology with the Derma Suct…" at bounding box center [467, 6] width 549 height 1359
click at [220, 323] on li "How to Use Preparation: Start with a clean face. Wash your face with a gentle c…" at bounding box center [479, 396] width 523 height 580
click at [221, 316] on li "How to Use Preparation: Start with a clean face. Wash your face with a gentle c…" at bounding box center [479, 396] width 523 height 580
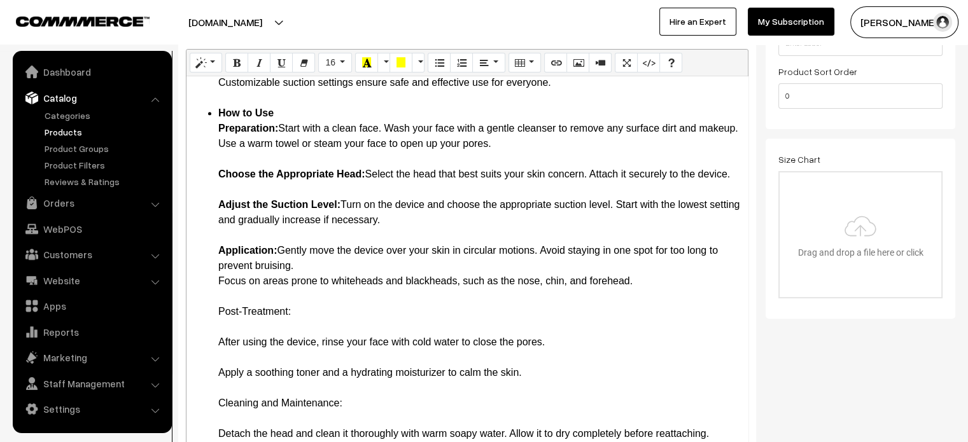
click at [316, 337] on li "How to Use Preparation: Start with a clean face. Wash your face with a gentle c…" at bounding box center [479, 388] width 523 height 565
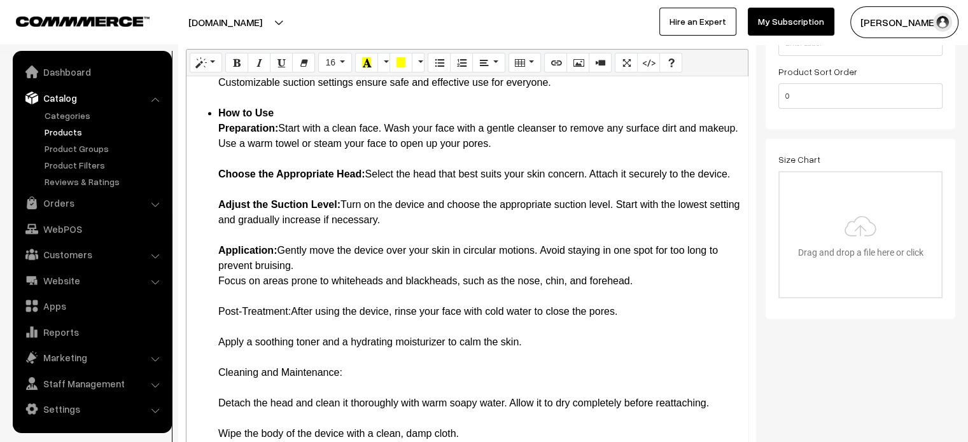
drag, startPoint x: 220, startPoint y: 340, endPoint x: 290, endPoint y: 341, distance: 70.6
click at [290, 341] on li "How to Use Preparation: Start with a clean face. Wash your face with a gentle c…" at bounding box center [479, 373] width 523 height 535
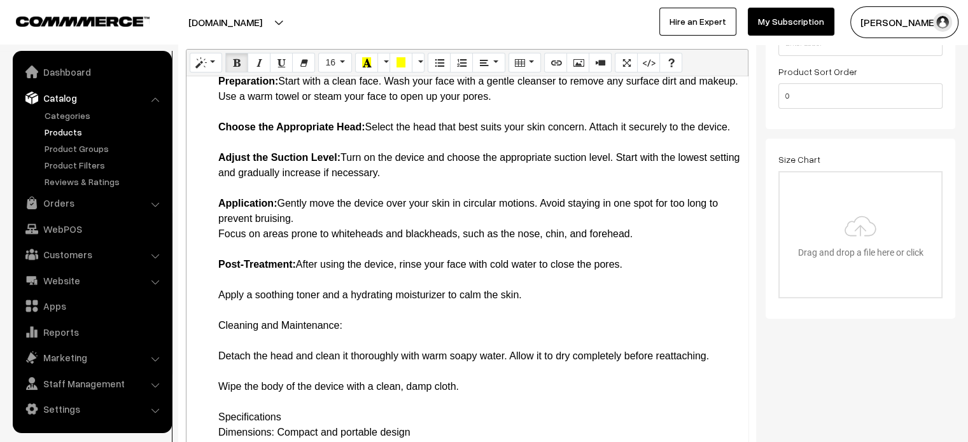
click at [230, 285] on li "How to Use Preparation: Start with a clean face. Wash your face with a gentle c…" at bounding box center [479, 326] width 523 height 535
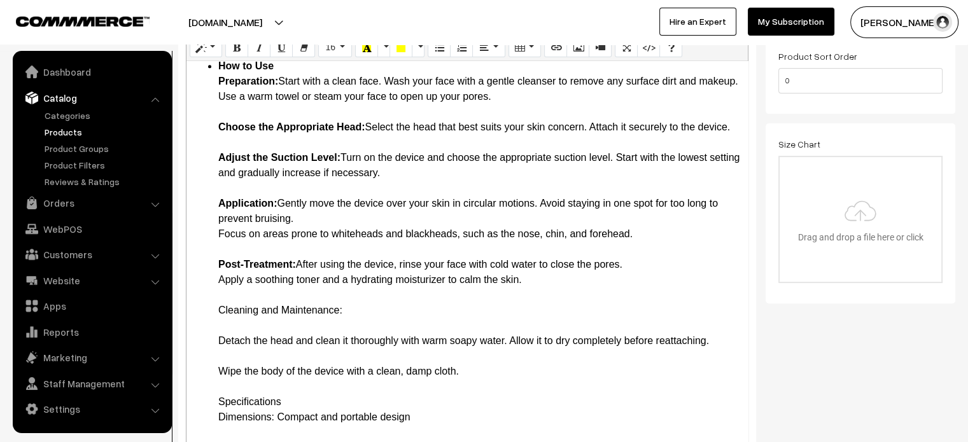
scroll to position [869, 0]
click at [347, 315] on li "How to Use Preparation: Start with a clean face. Wash your face with a gentle c…" at bounding box center [479, 318] width 523 height 519
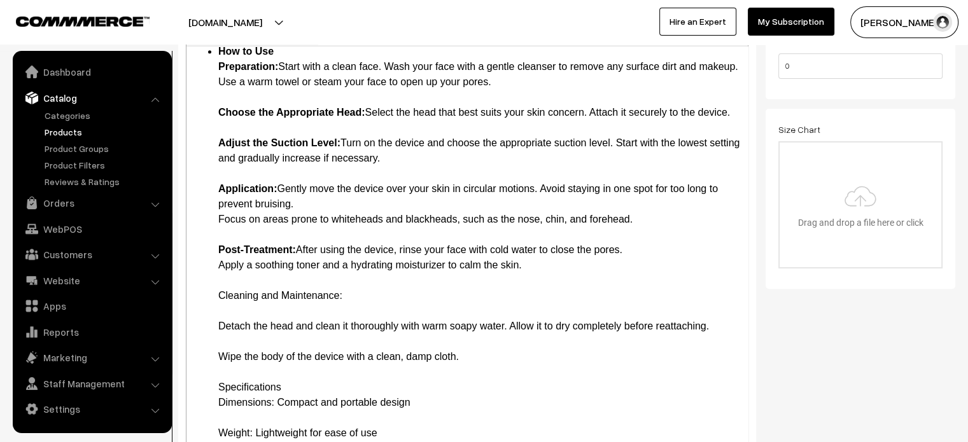
scroll to position [854, 0]
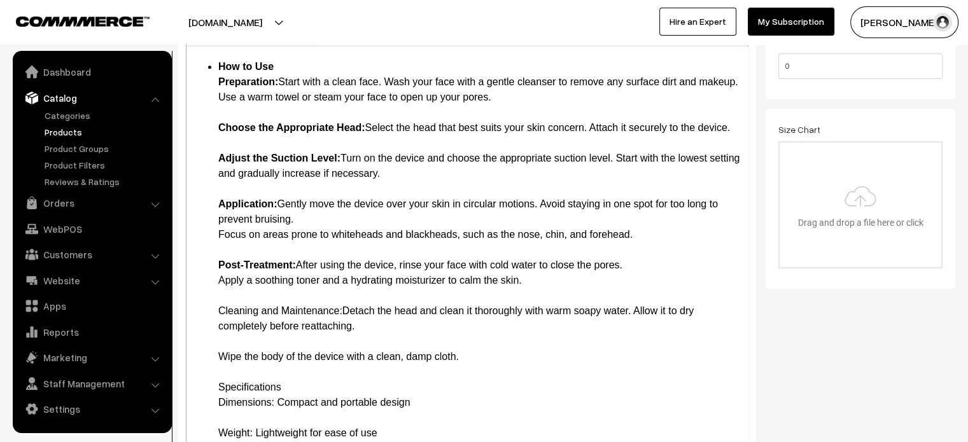
click at [232, 340] on li "How to Use Preparation: Start with a clean face. Wash your face with a gentle c…" at bounding box center [479, 311] width 523 height 504
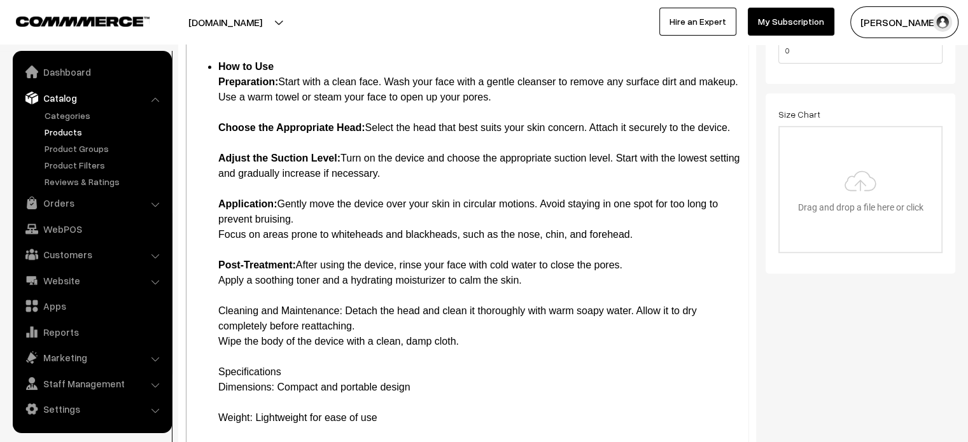
scroll to position [839, 0]
drag, startPoint x: 217, startPoint y: 310, endPoint x: 344, endPoint y: 310, distance: 127.3
click at [277, 372] on li "How to Use Preparation: Start with a clean face. Wash your face with a gentle c…" at bounding box center [479, 303] width 523 height 489
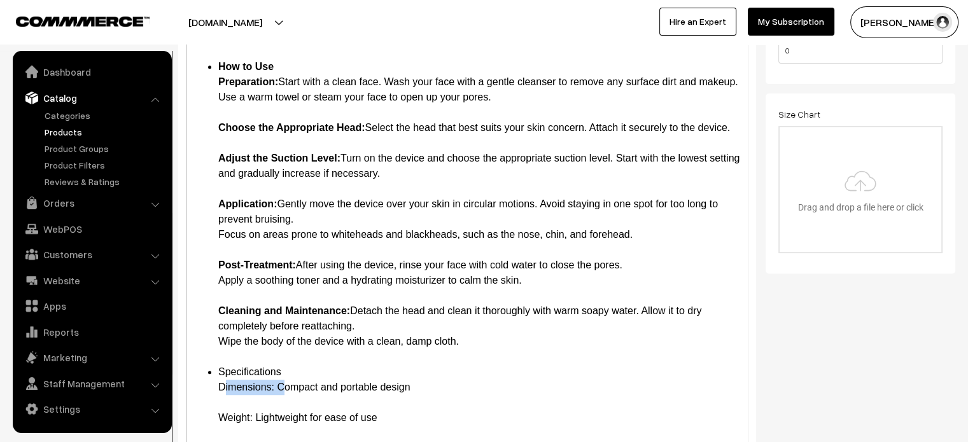
drag, startPoint x: 219, startPoint y: 386, endPoint x: 276, endPoint y: 386, distance: 56.6
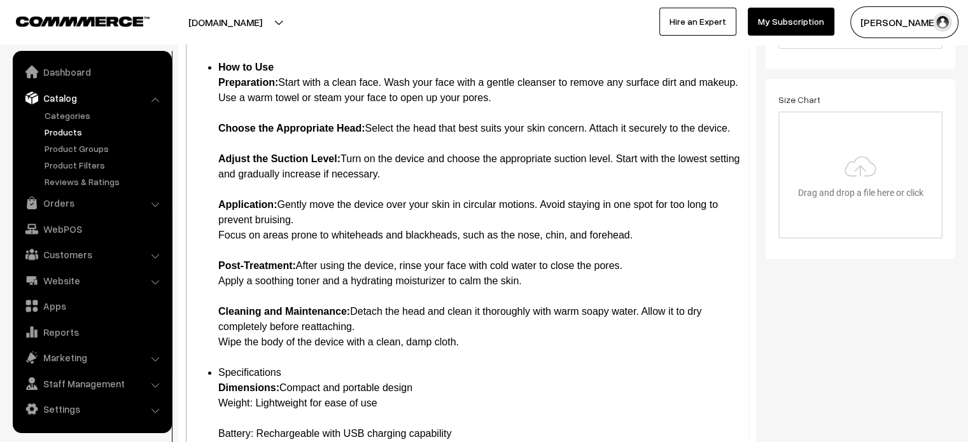
scroll to position [823, 0]
click at [254, 368] on li "Specifications Dimensions: Compact and portable design Weight: Lightweight for …" at bounding box center [479, 449] width 523 height 168
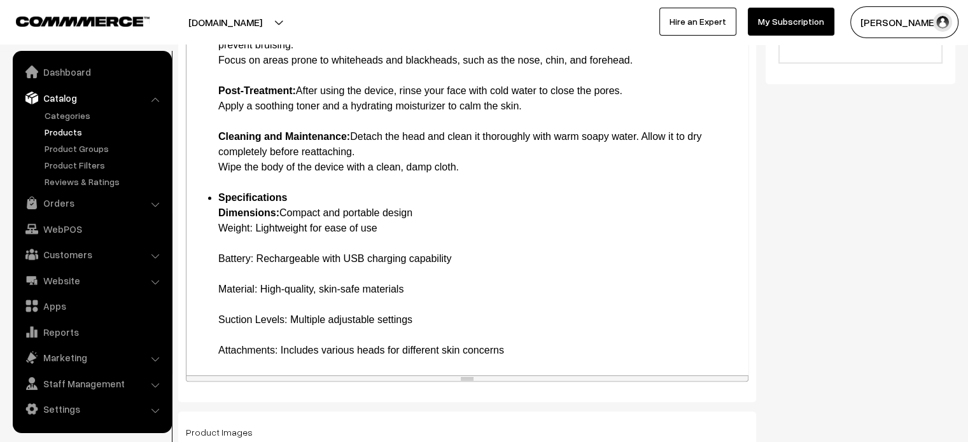
scroll to position [566, 0]
click at [219, 244] on li "Specifications Dimensions: Compact and portable design Weight: Lightweight for …" at bounding box center [479, 274] width 523 height 168
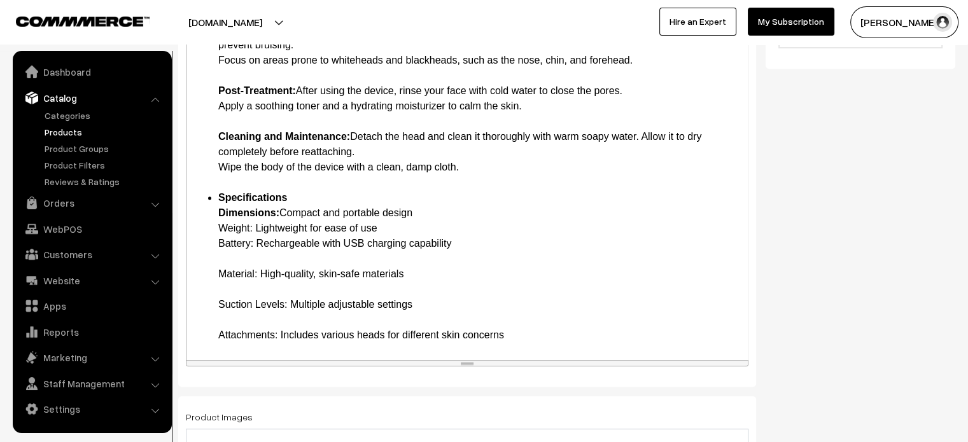
click at [220, 254] on li "Specifications Dimensions: Compact and portable design Weight: Lightweight for …" at bounding box center [479, 266] width 523 height 153
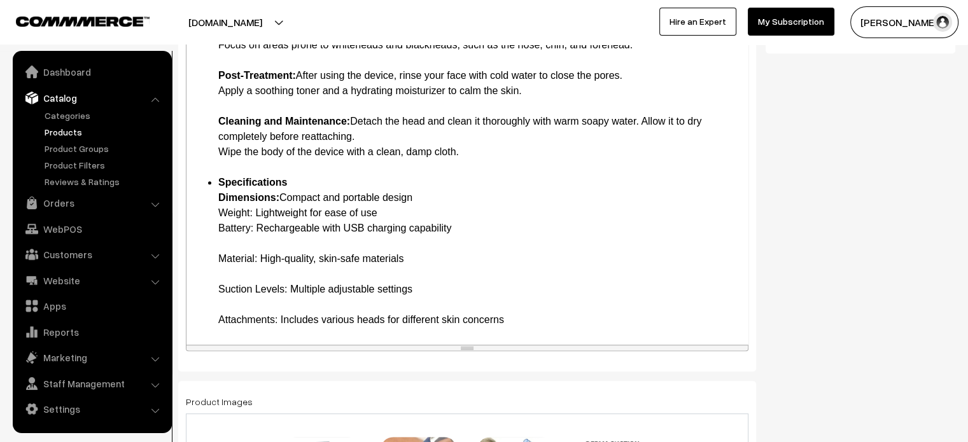
scroll to position [793, 0]
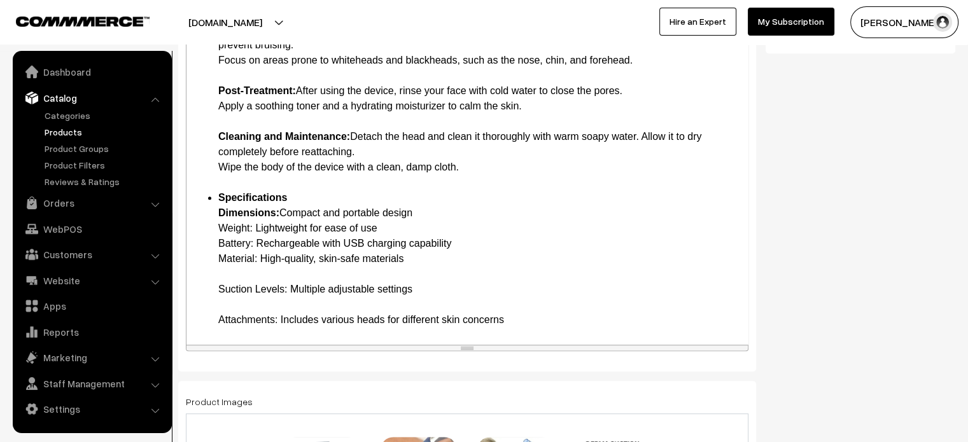
click at [224, 272] on li "Specifications Dimensions: Compact and portable design Weight: Lightweight for …" at bounding box center [479, 258] width 523 height 137
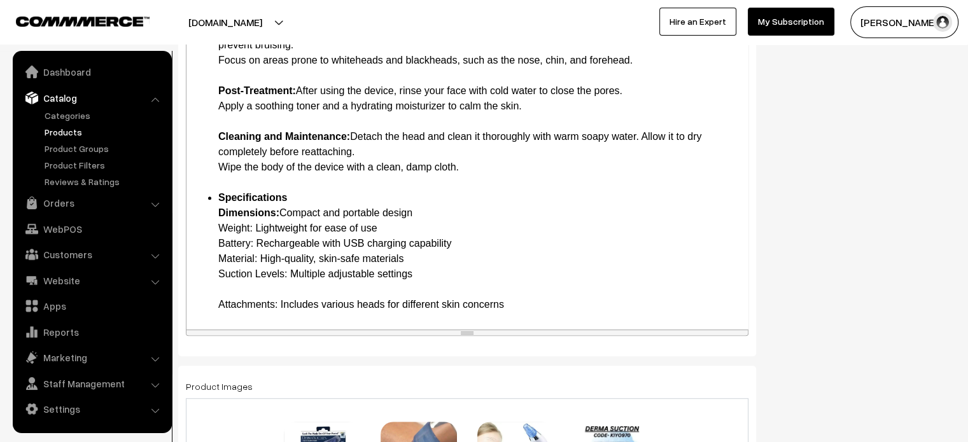
click at [225, 292] on li "Specifications Dimensions: Compact and portable design Weight: Lightweight for …" at bounding box center [479, 251] width 523 height 122
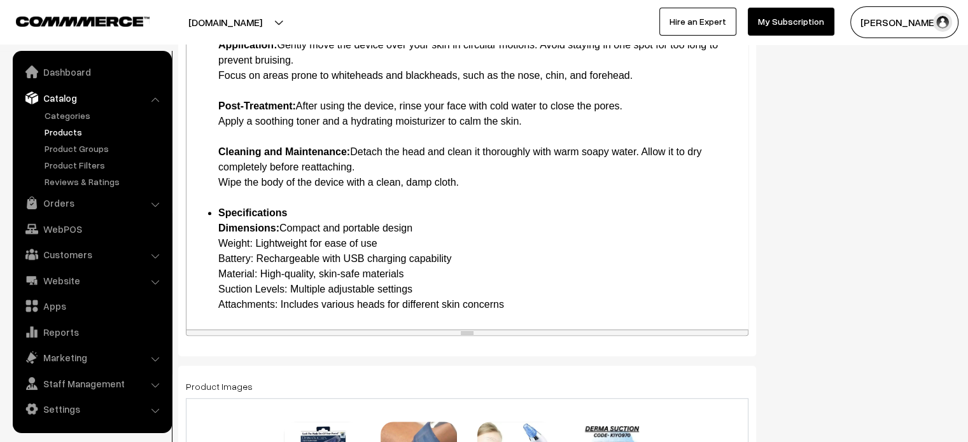
scroll to position [627, 0]
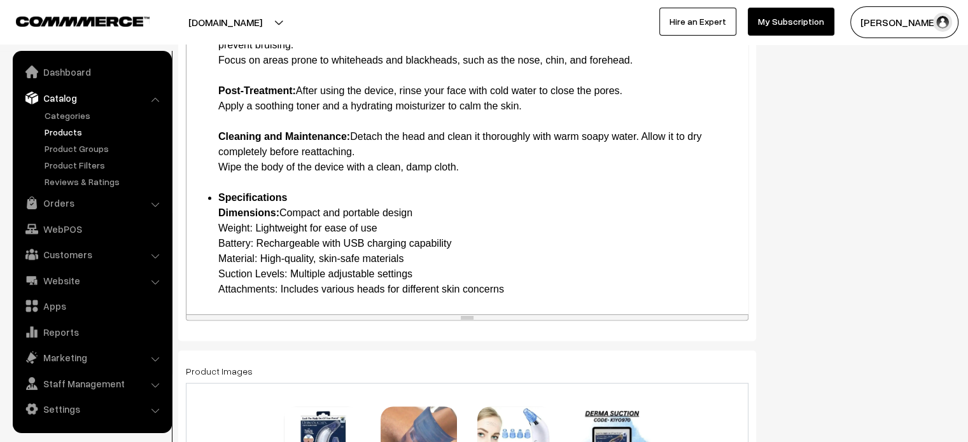
click at [223, 223] on li "Specifications Dimensions: Compact and portable design Weight: Lightweight for …" at bounding box center [479, 243] width 523 height 107
click at [224, 246] on li "Specifications Dimensions: Compact and portable design Weight : Lightweight for…" at bounding box center [479, 243] width 523 height 107
click at [222, 257] on li "Specifications Dimensions: Compact and portable design Weight : Lightweight for…" at bounding box center [479, 243] width 523 height 107
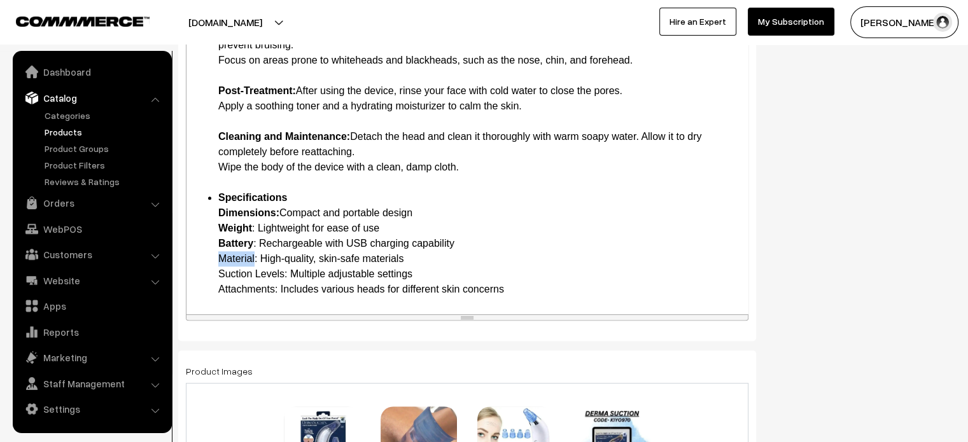
click at [222, 257] on li "Specifications Dimensions: Compact and portable design Weight : Lightweight for…" at bounding box center [479, 243] width 523 height 107
click at [228, 274] on li "Specifications Dimensions: Compact and portable design Weight : Lightweight for…" at bounding box center [479, 243] width 523 height 107
click at [253, 212] on b "Specifications Dimensions:" at bounding box center [252, 205] width 69 height 26
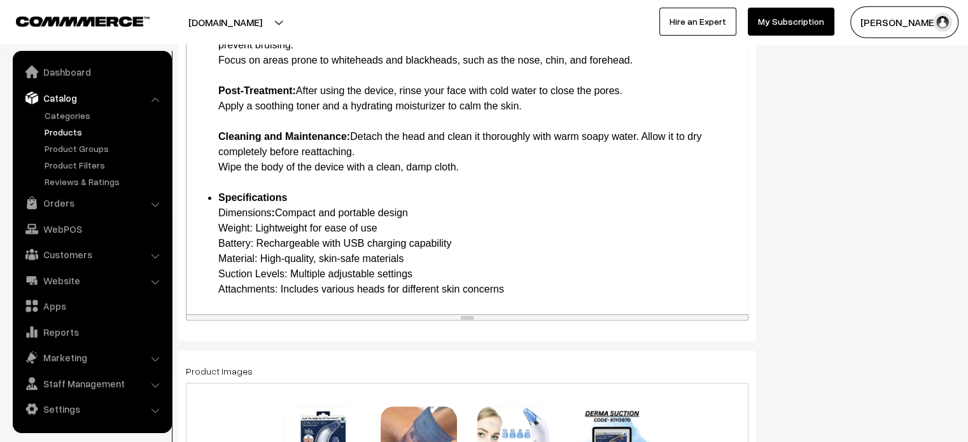
click at [304, 271] on li "Specifications Dimensions : Compact and portable design Weight: Lightweight for…" at bounding box center [479, 243] width 523 height 107
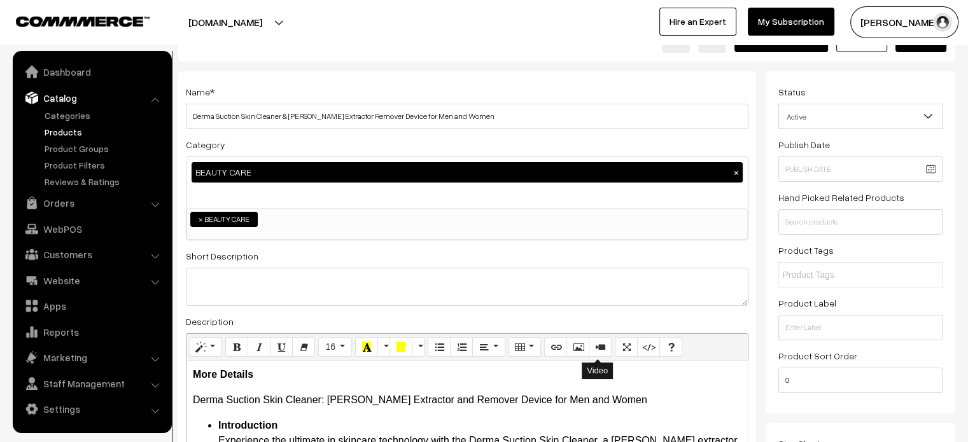
scroll to position [45, 0]
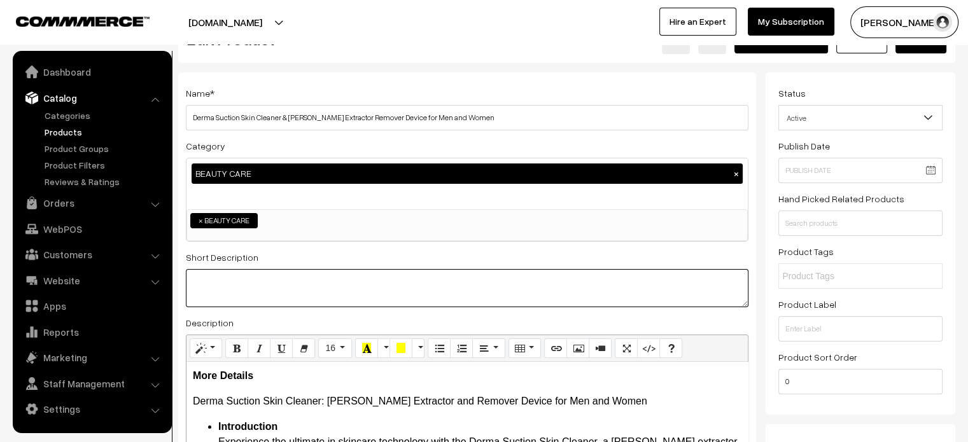
paste textarea ""The Derma Suction Skin Cleaner is an essential tool for anyone looking to achi…"
click at [354, 300] on textarea at bounding box center [467, 288] width 563 height 38
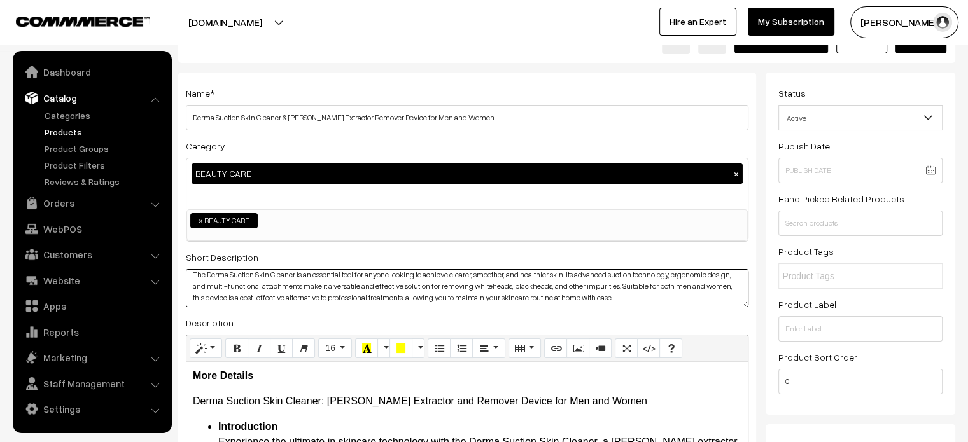
scroll to position [0, 0]
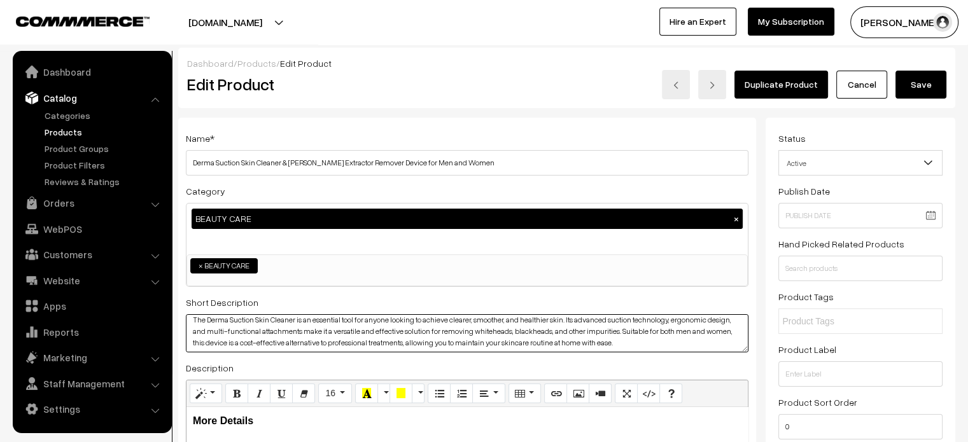
type textarea "The Derma Suction Skin Cleaner is an essential tool for anyone looking to achie…"
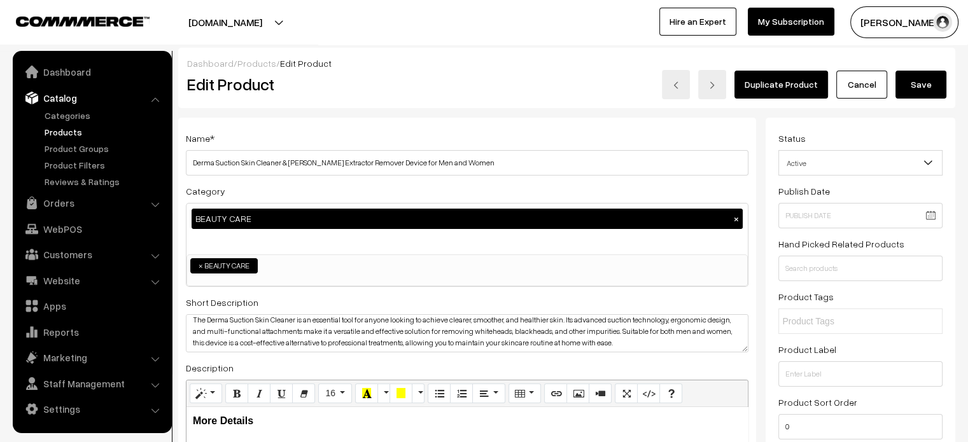
click at [927, 89] on button "Save" at bounding box center [920, 85] width 51 height 28
